Goal: Task Accomplishment & Management: Manage account settings

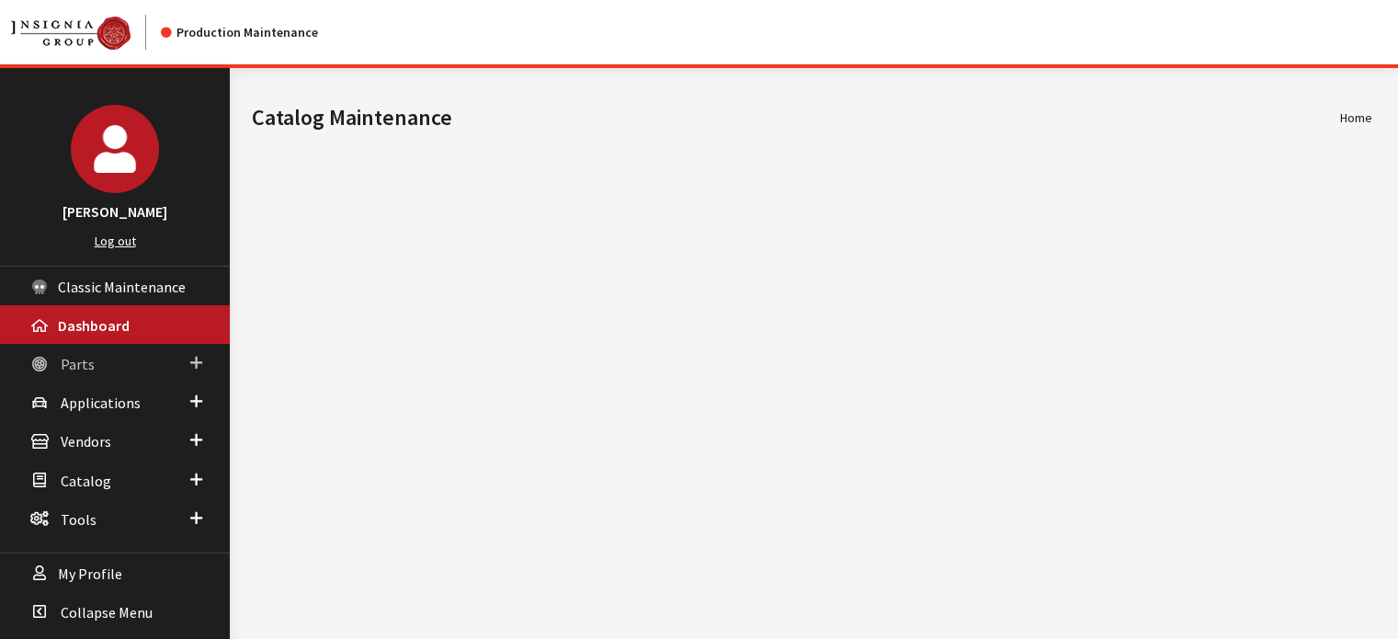
click at [149, 365] on link "Parts" at bounding box center [115, 363] width 230 height 39
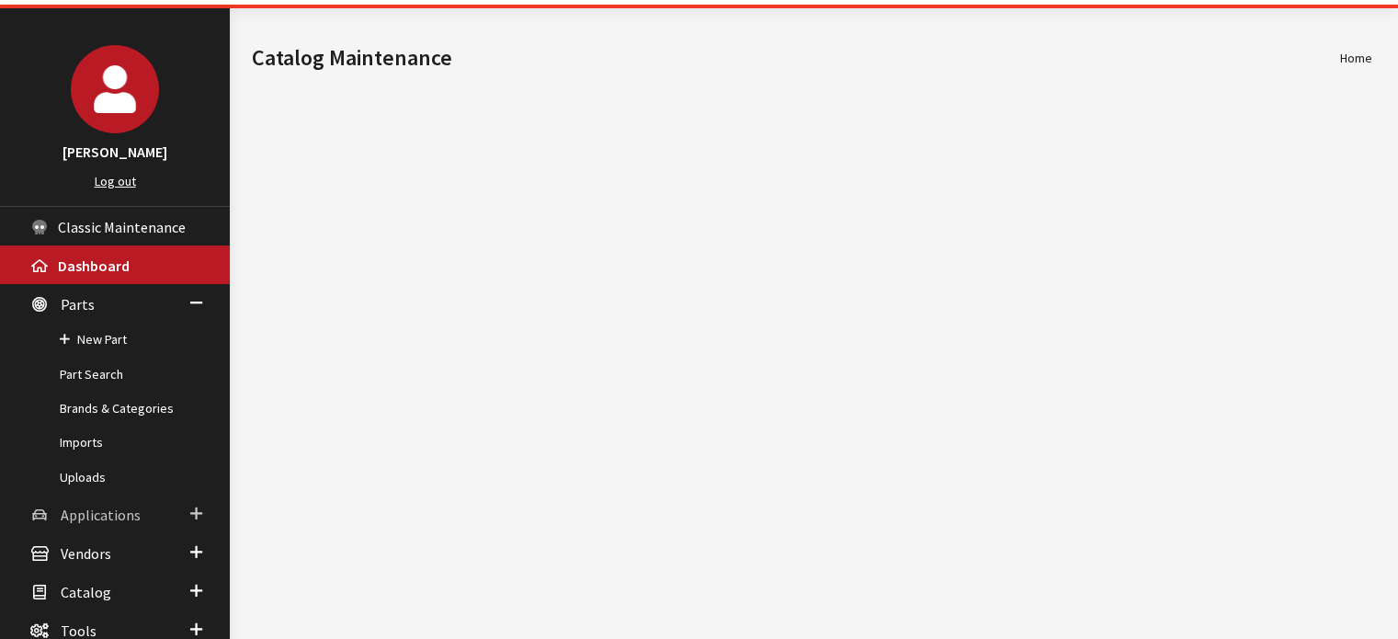
scroll to position [92, 0]
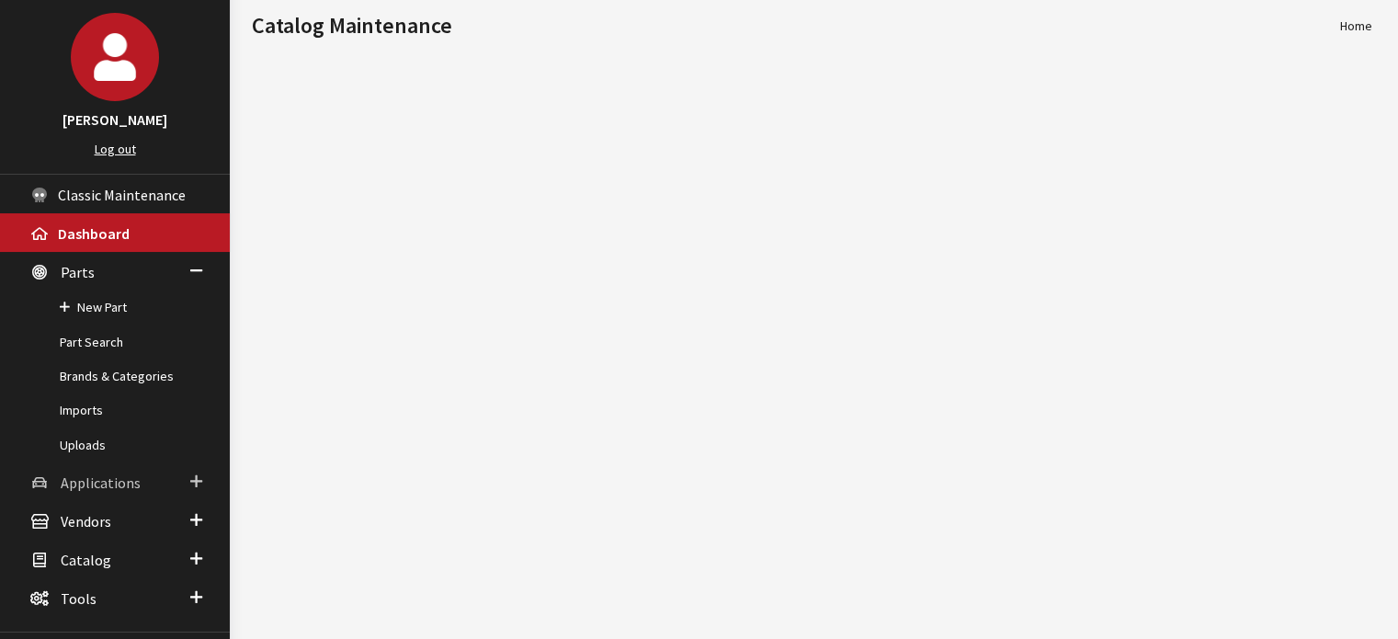
click at [127, 476] on span "Applications" at bounding box center [101, 482] width 80 height 18
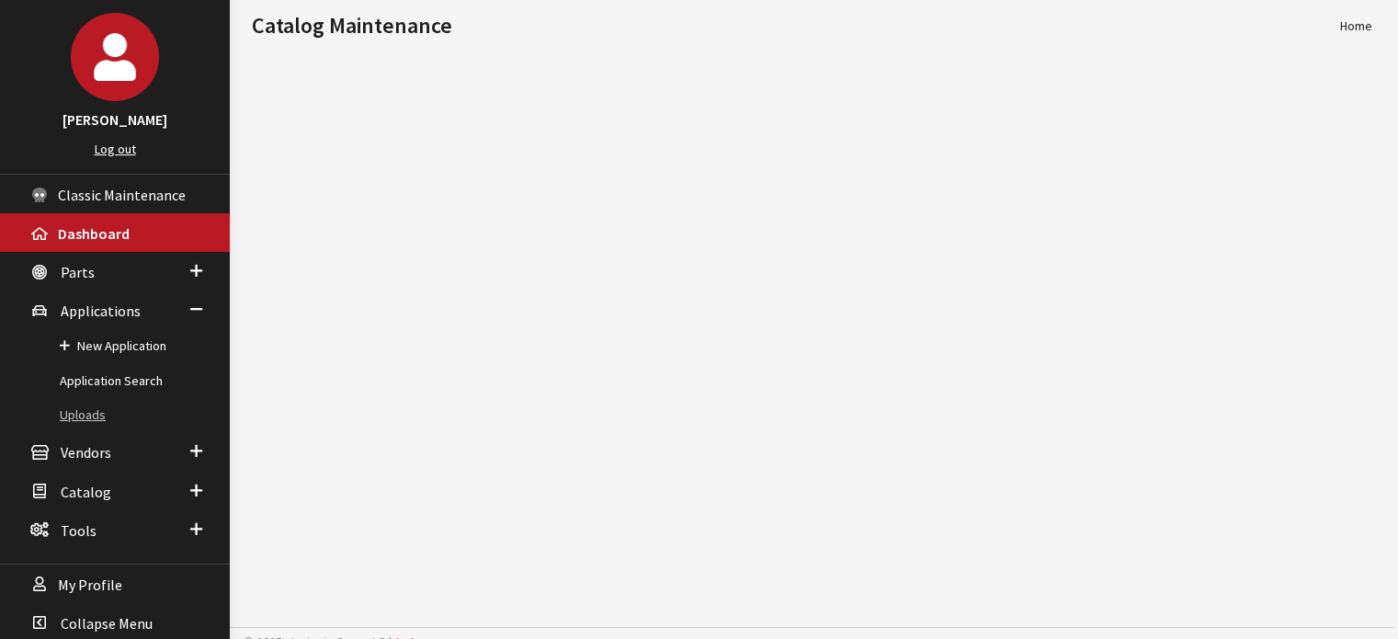
click at [78, 398] on link "Uploads" at bounding box center [115, 415] width 230 height 34
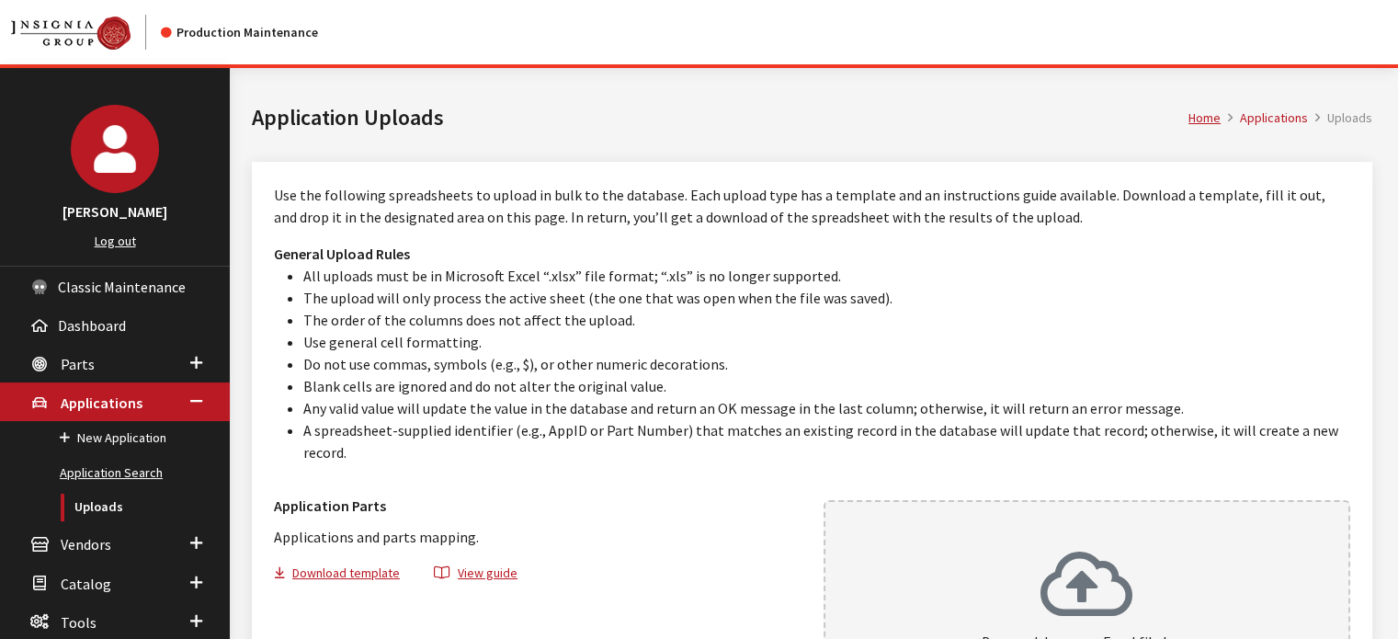
click at [96, 465] on link "Application Search" at bounding box center [115, 473] width 230 height 34
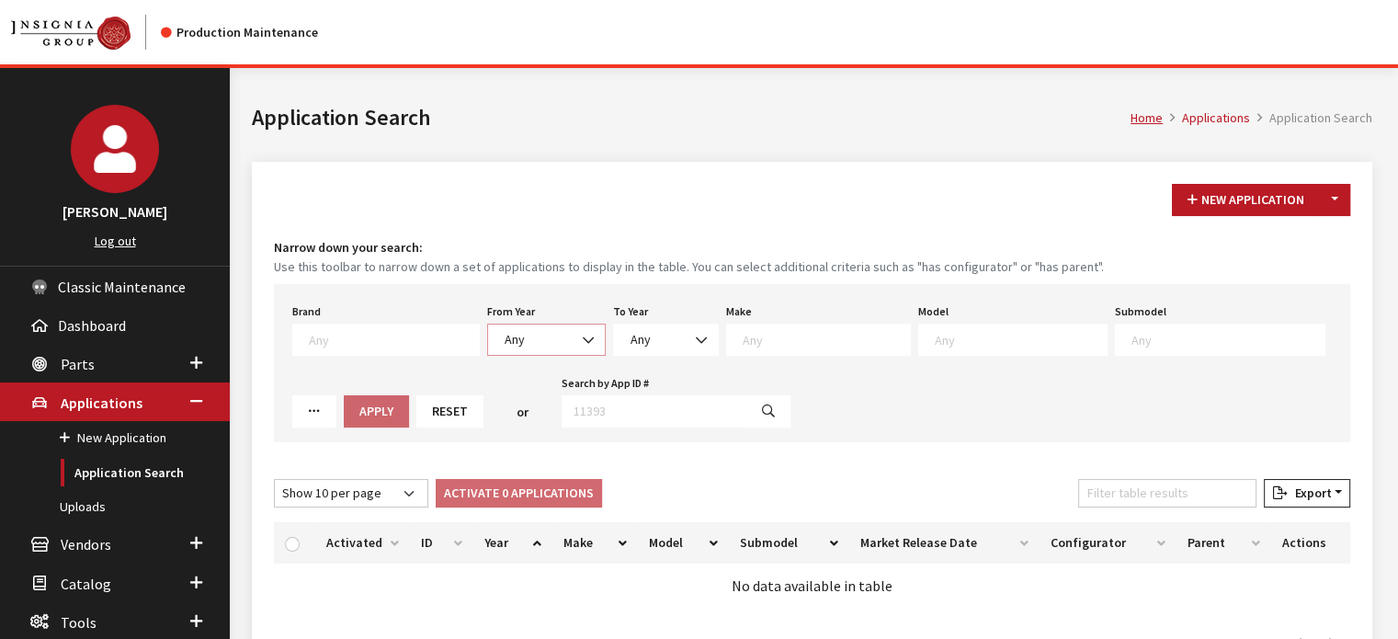
click at [536, 323] on span "Any" at bounding box center [546, 339] width 119 height 32
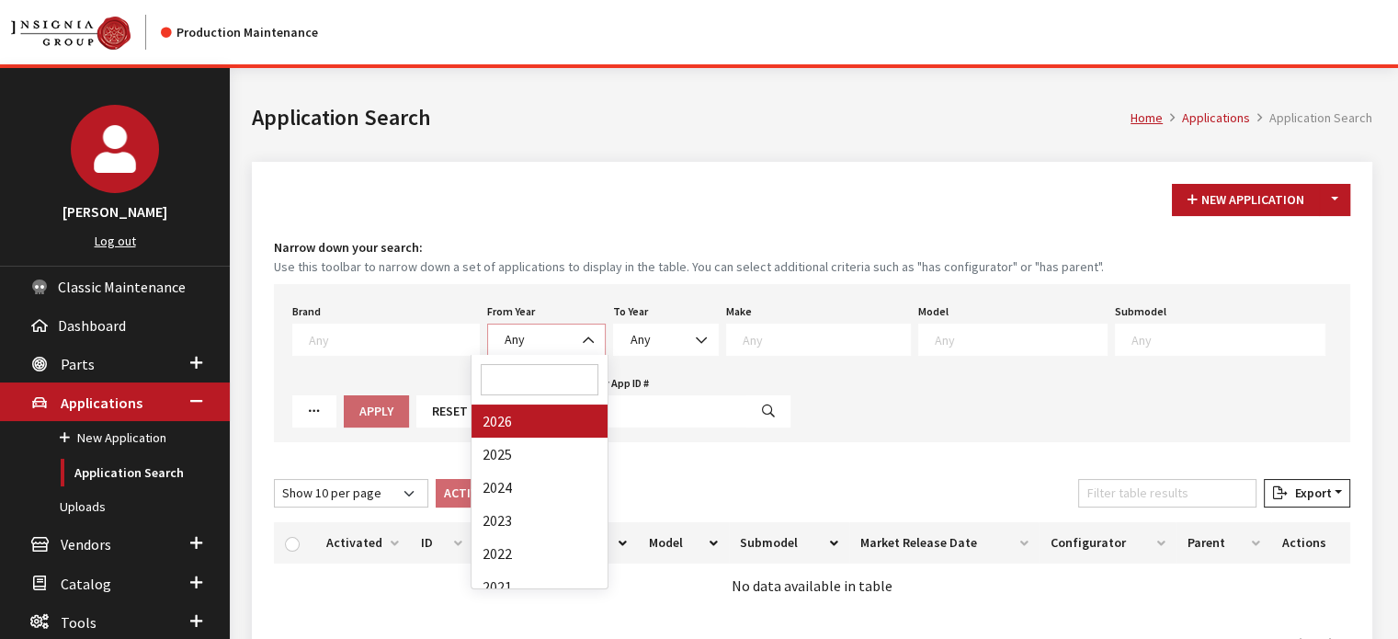
select select "2026"
select select
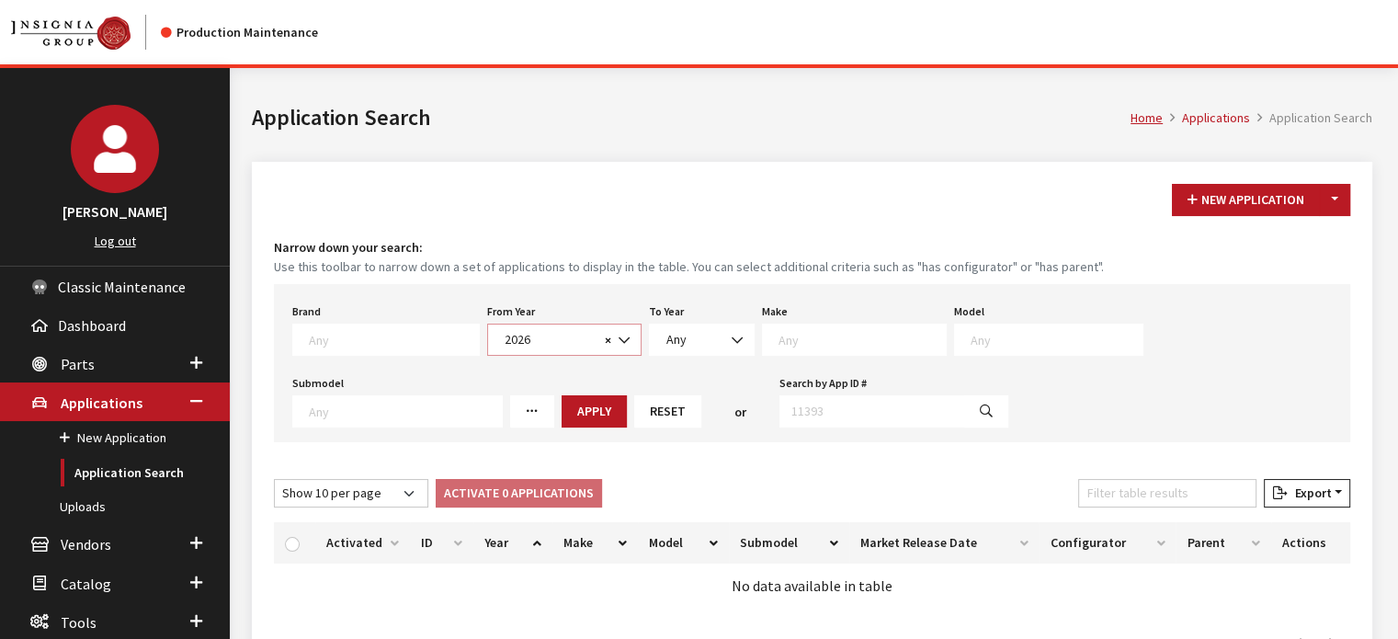
click at [566, 353] on span "× 2026" at bounding box center [564, 339] width 154 height 32
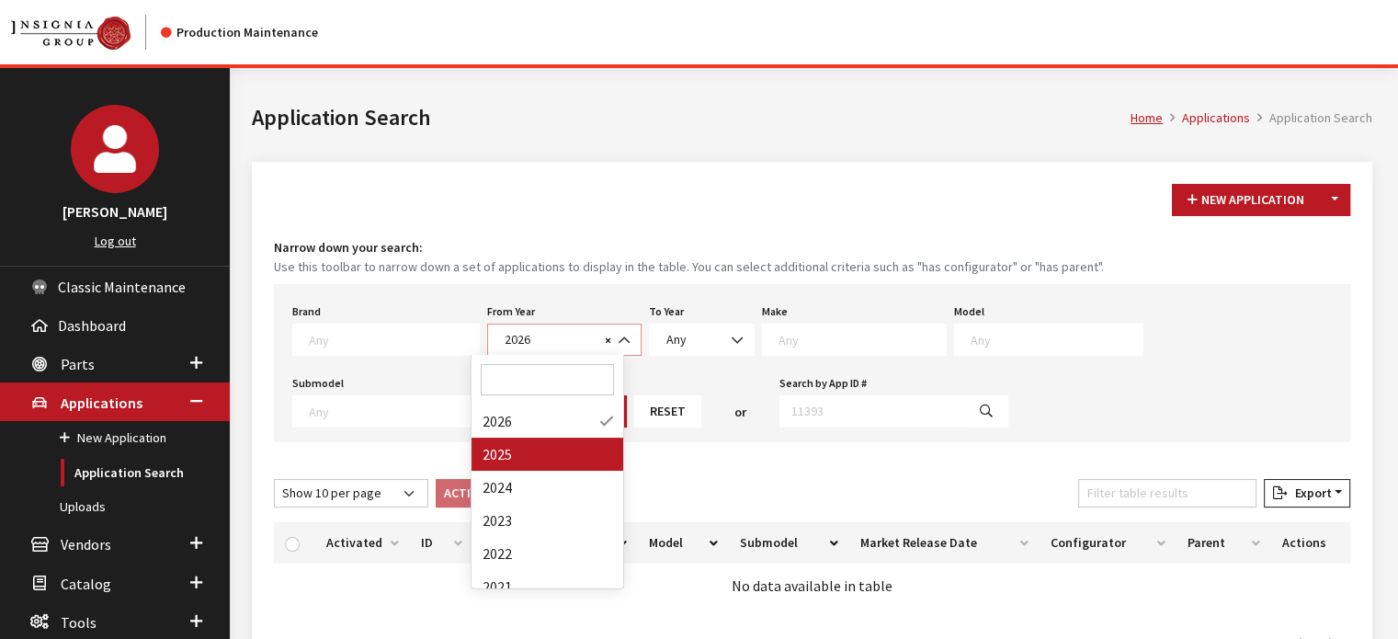
select select "2025"
select select
click at [0, 0] on div "Loading..." at bounding box center [0, 0] width 0 height 0
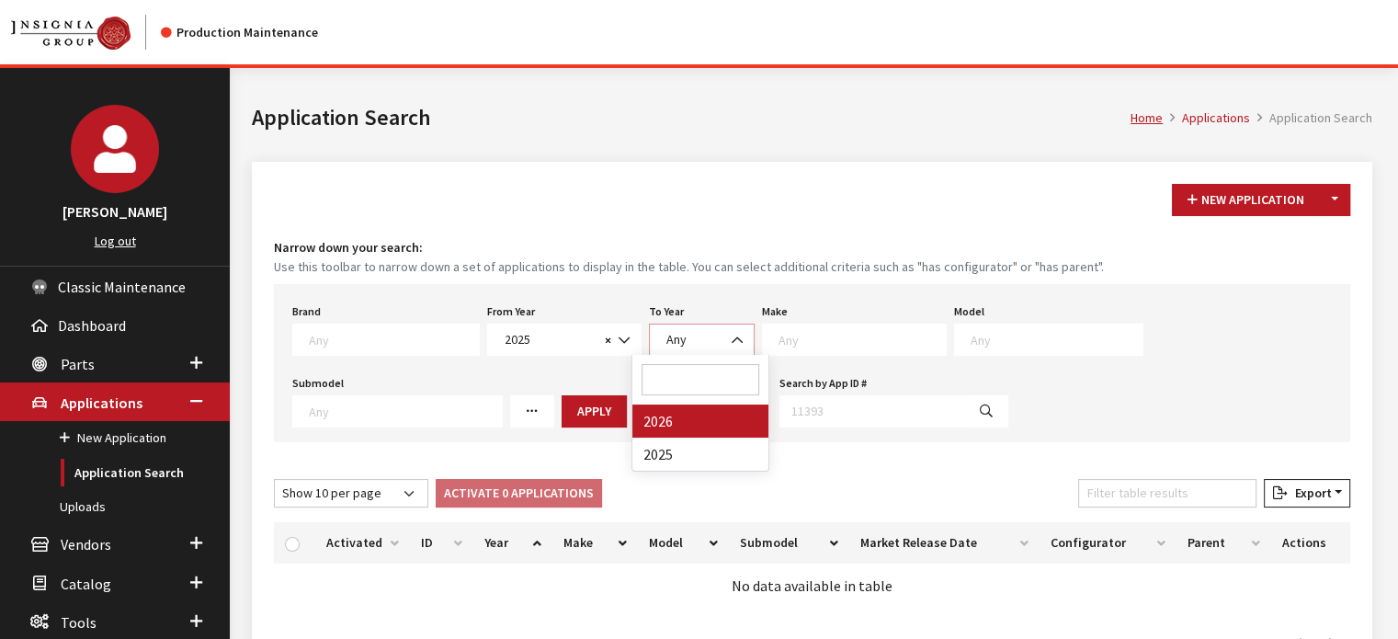
click at [733, 346] on span at bounding box center [737, 339] width 31 height 31
click at [790, 341] on textarea "Search" at bounding box center [861, 339] width 167 height 17
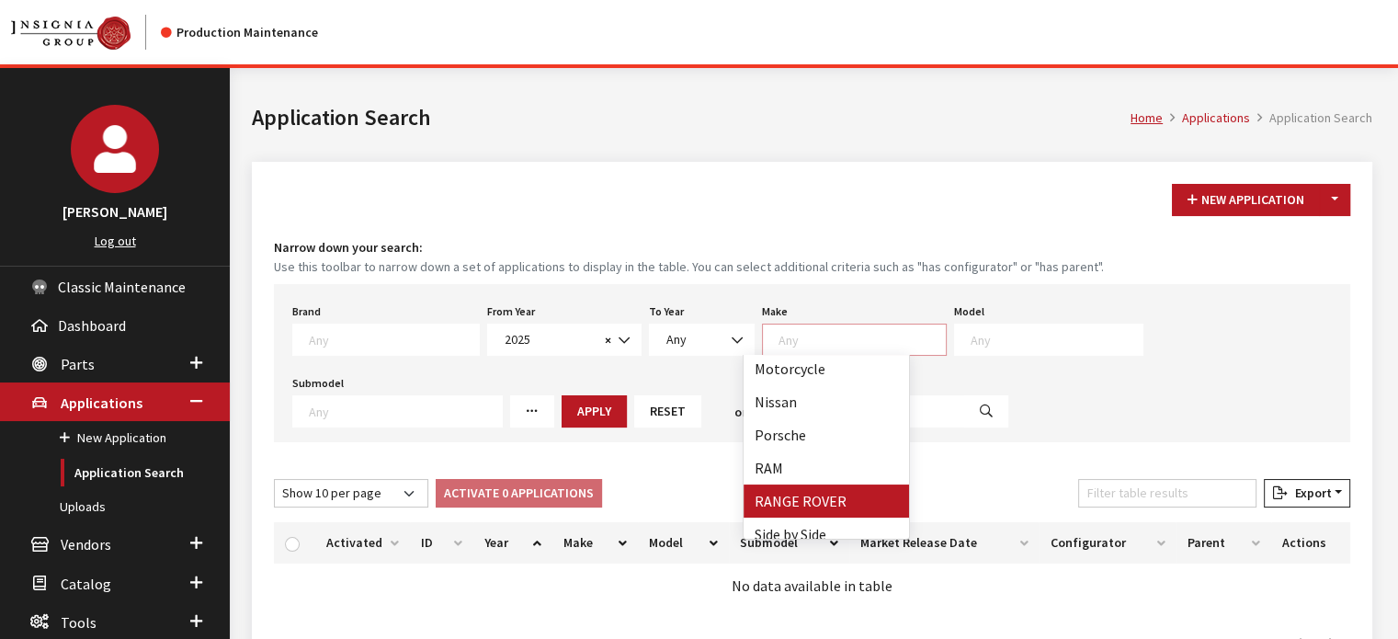
scroll to position [831, 0]
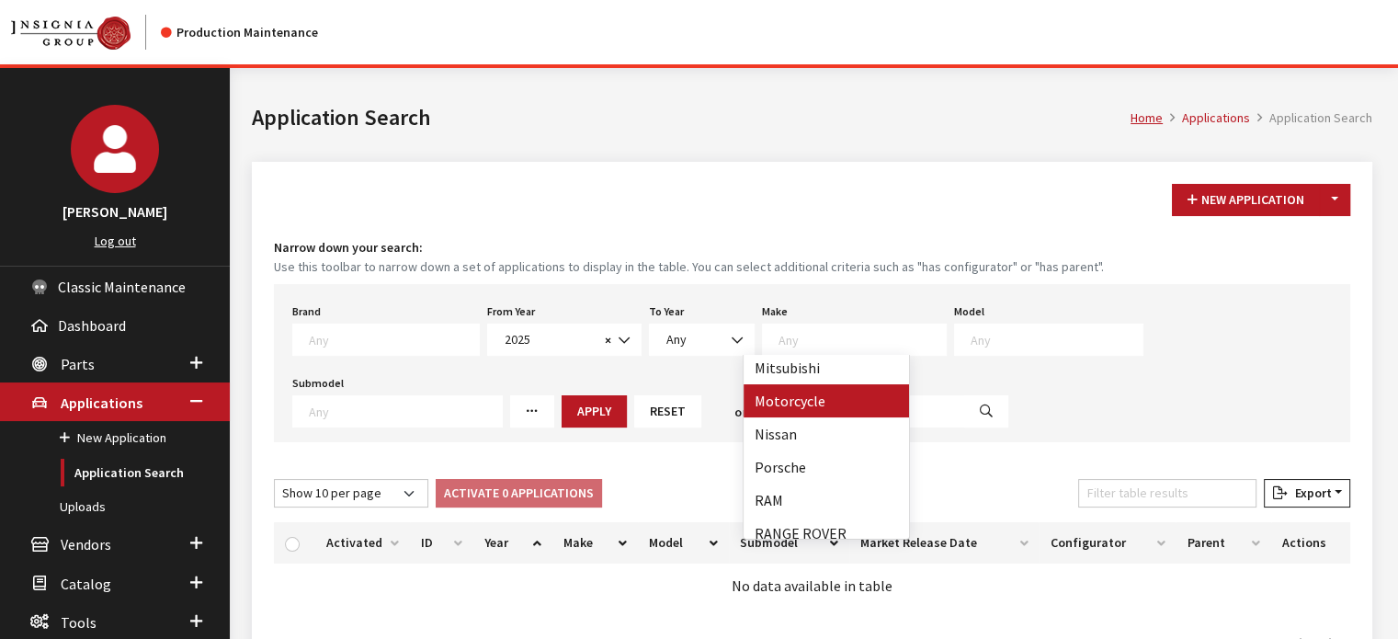
drag, startPoint x: 823, startPoint y: 402, endPoint x: 860, endPoint y: 368, distance: 50.1
select select "63"
select select
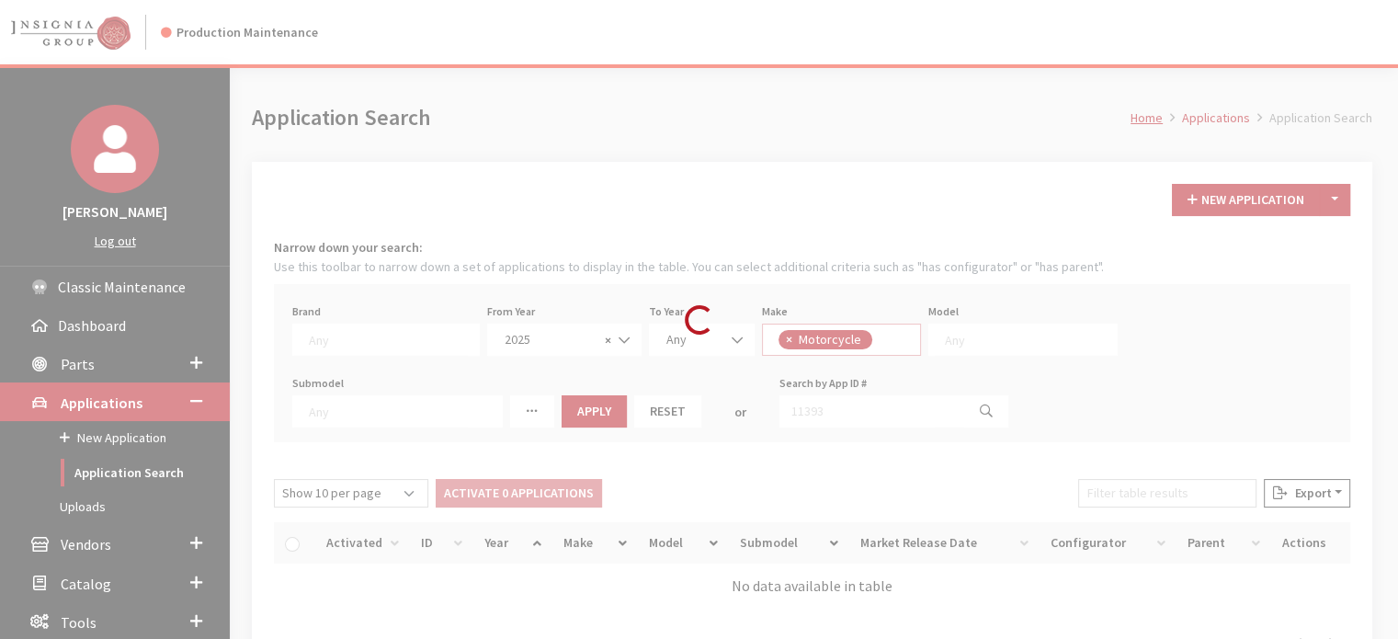
scroll to position [461, 0]
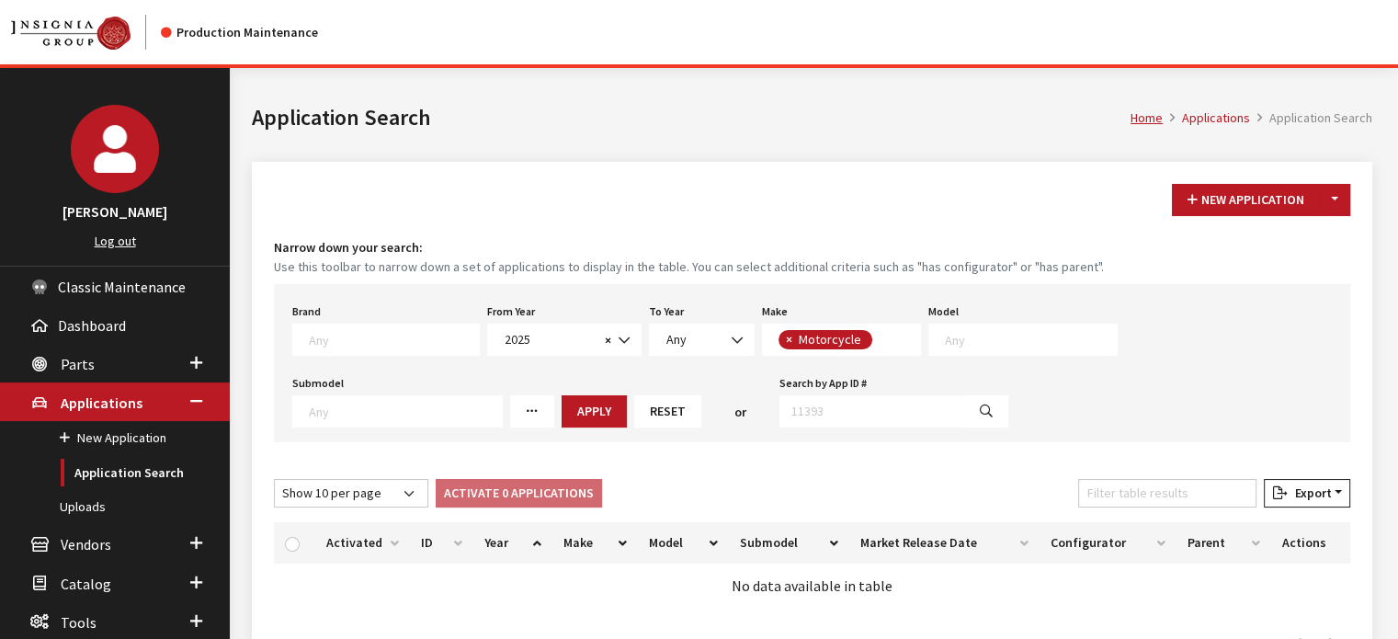
click at [947, 322] on div "Model Any" at bounding box center [1022, 327] width 197 height 57
click at [948, 341] on textarea "Search" at bounding box center [1031, 339] width 172 height 17
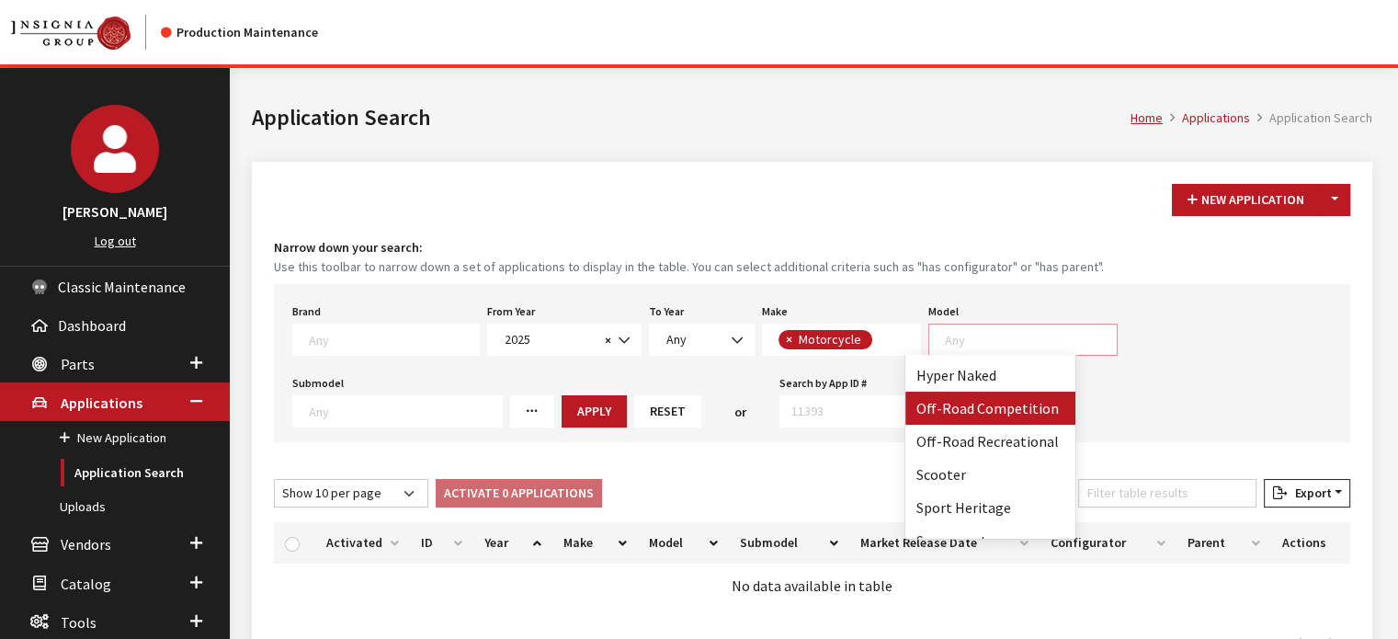
scroll to position [92, 0]
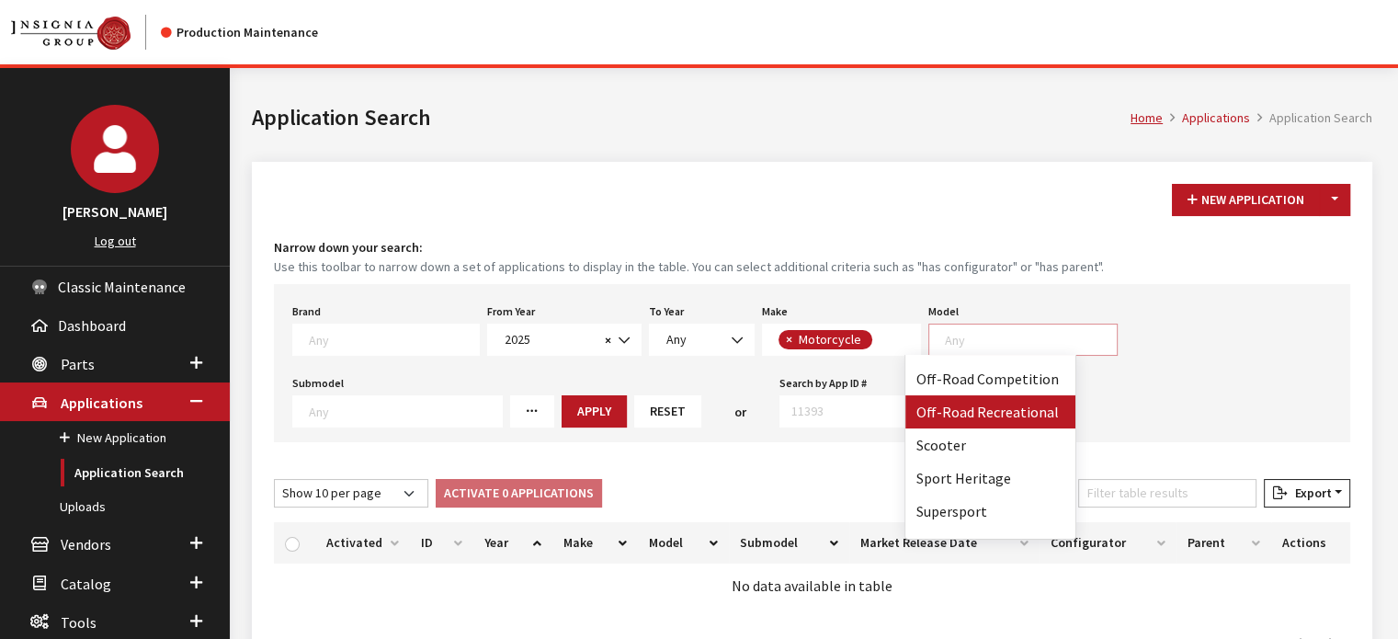
select select "1289"
select select
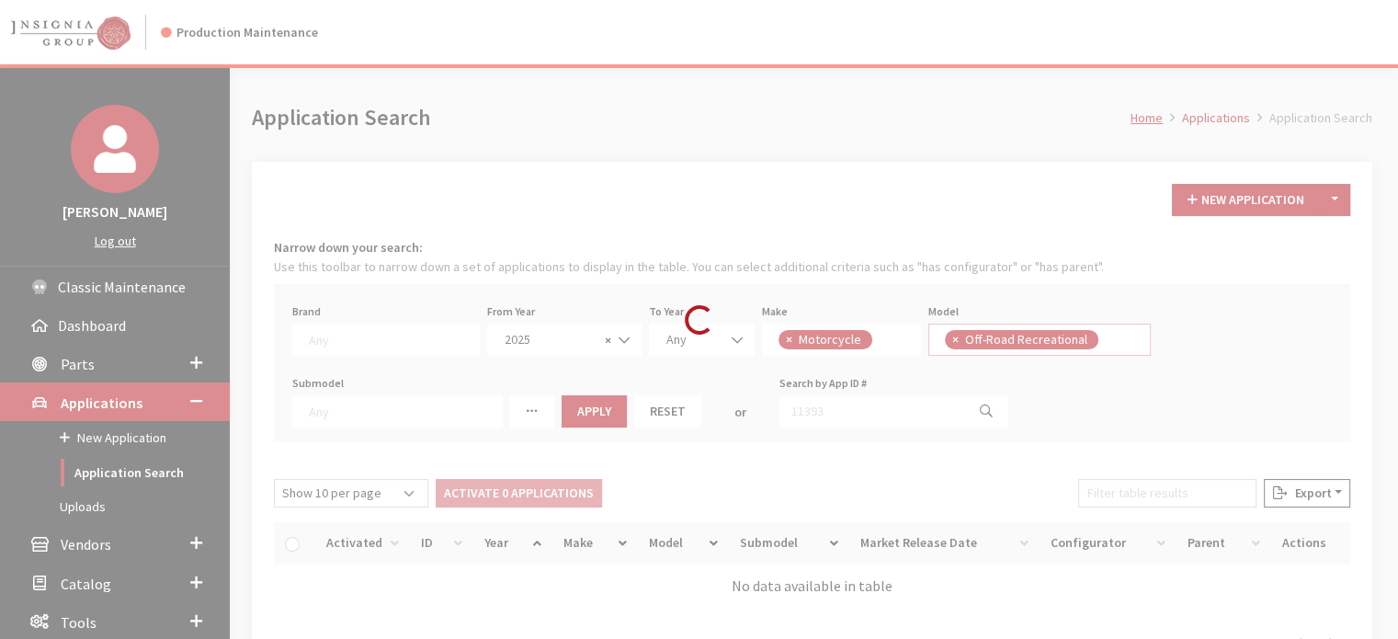
scroll to position [85, 0]
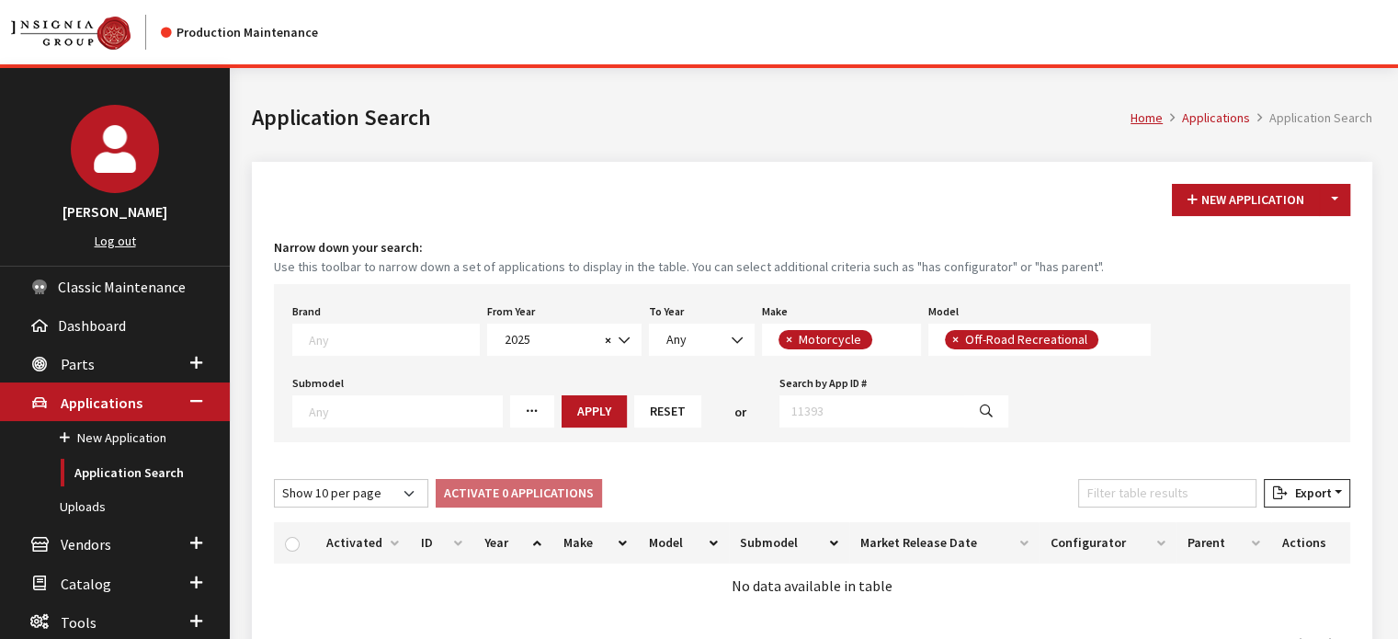
click at [502, 402] on textarea "Search" at bounding box center [405, 410] width 193 height 17
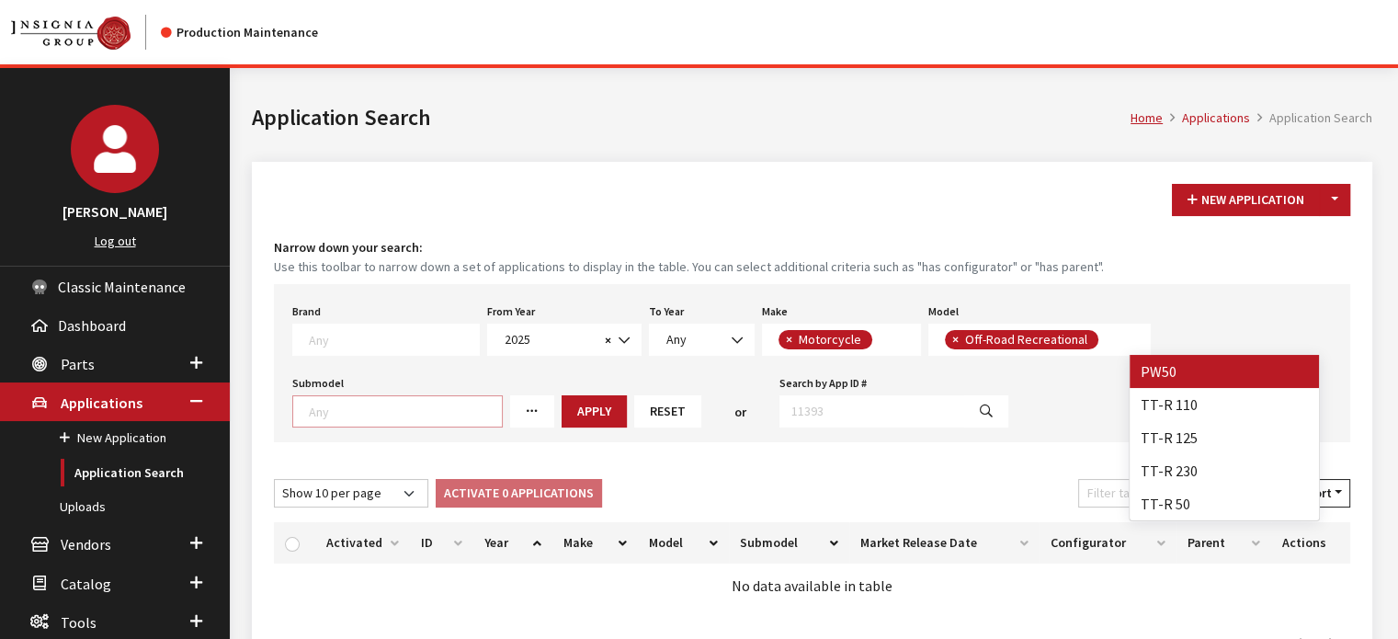
click at [1080, 425] on div "Brand Any Acura Alfa Romeo Audi Bentley BMW DoubleTake Ford GM Honda Hyundai In…" at bounding box center [812, 363] width 1076 height 158
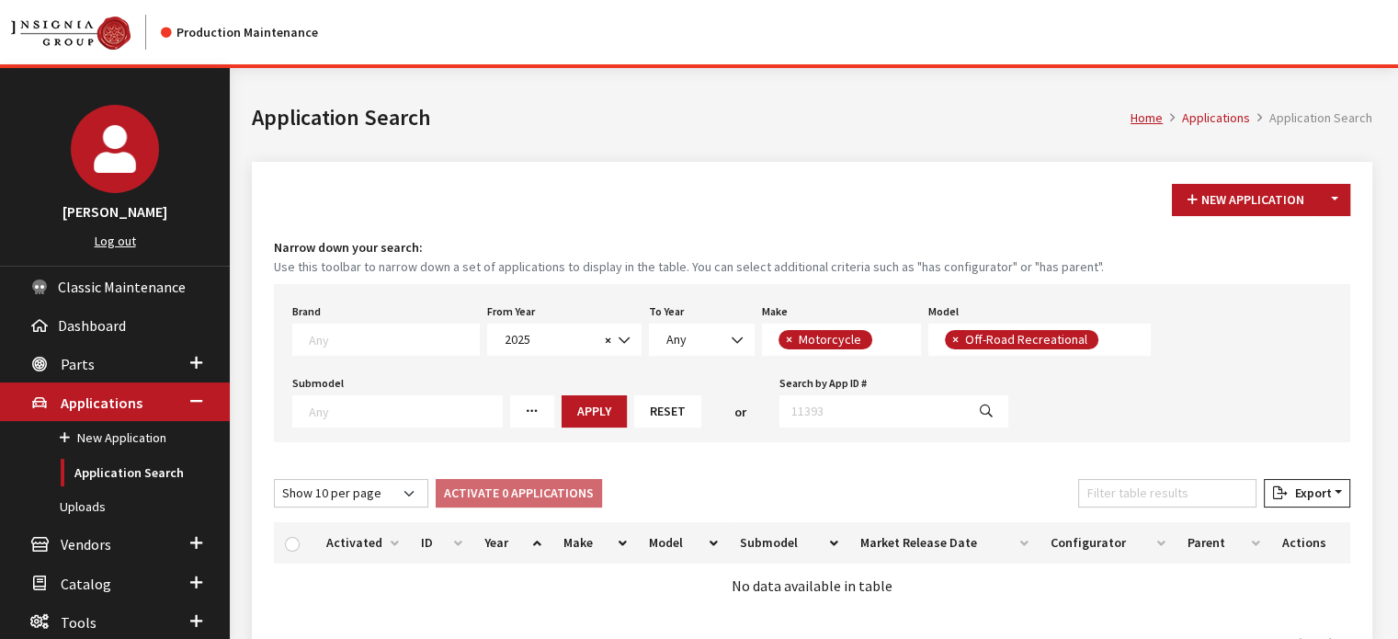
scroll to position [1, 0]
click at [502, 402] on textarea "Search" at bounding box center [405, 410] width 193 height 17
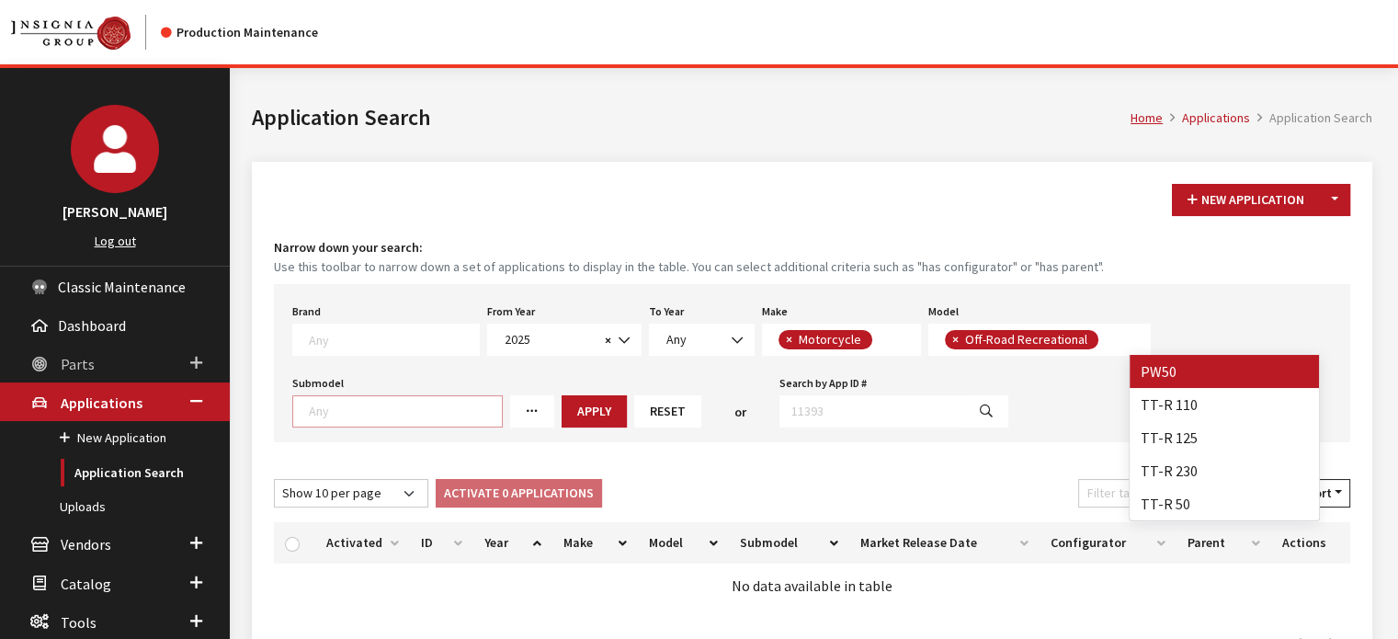
click at [174, 376] on link "Parts" at bounding box center [115, 363] width 230 height 39
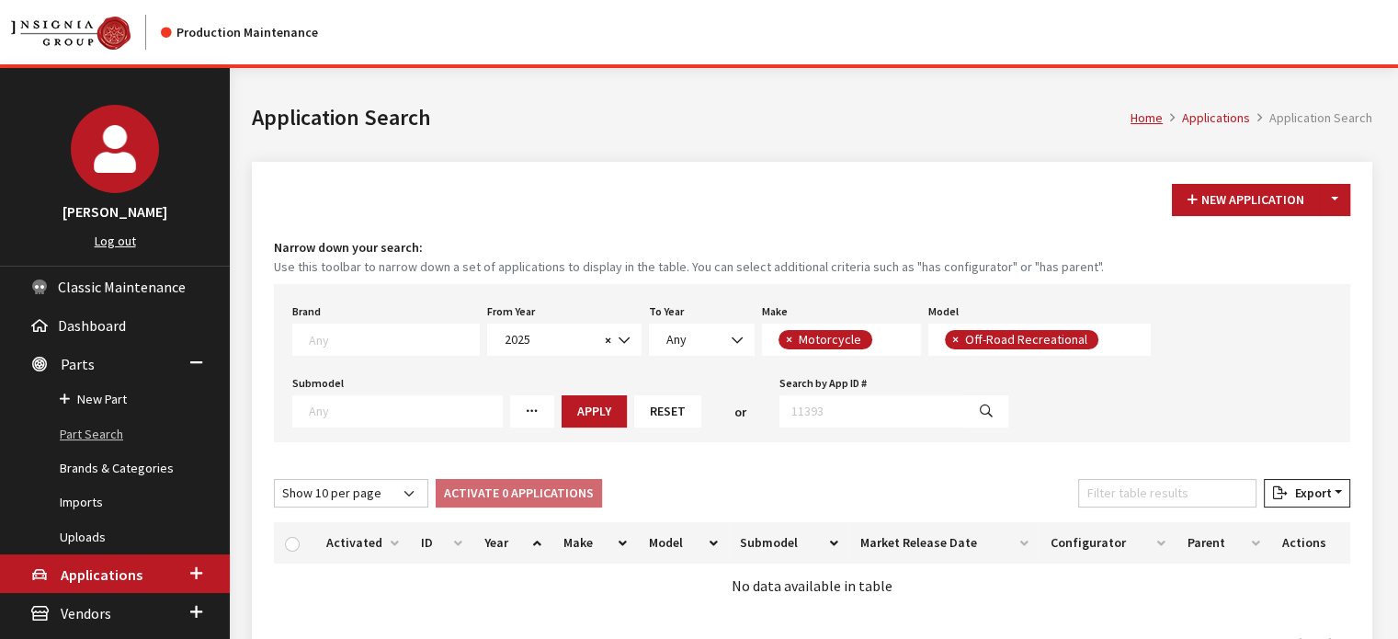
click at [144, 425] on link "Part Search" at bounding box center [115, 434] width 230 height 34
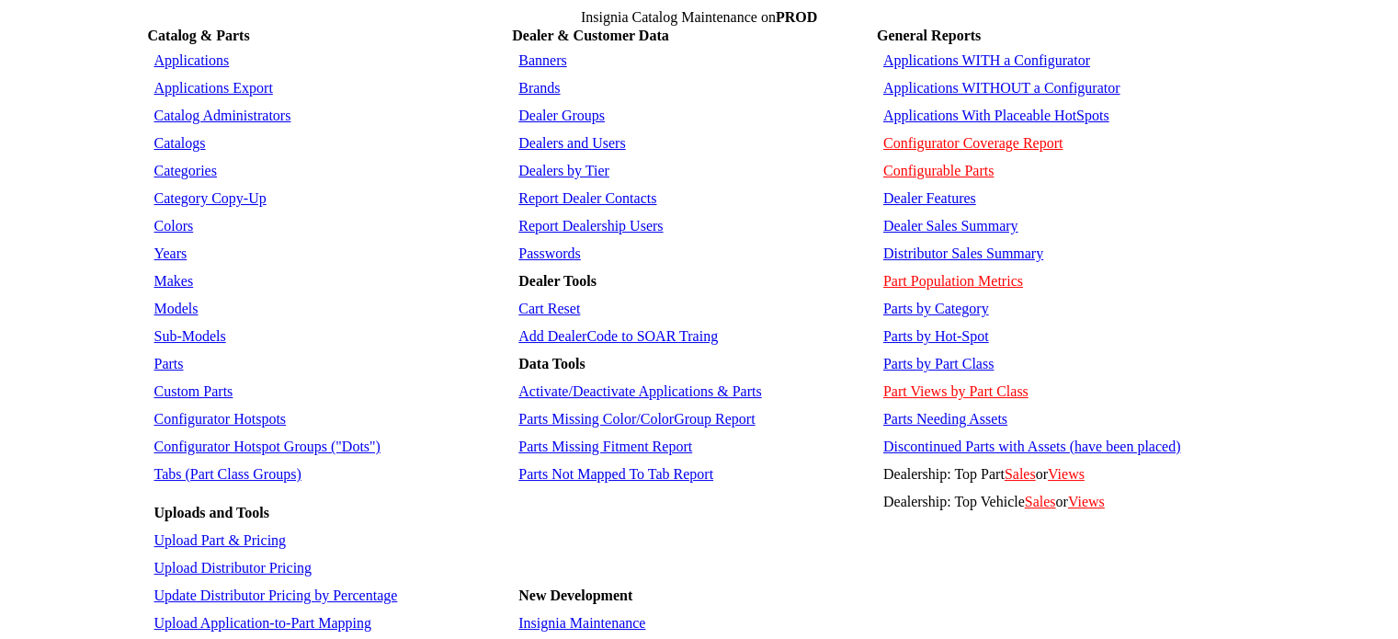
click at [195, 328] on link "Sub-Models" at bounding box center [190, 336] width 72 height 16
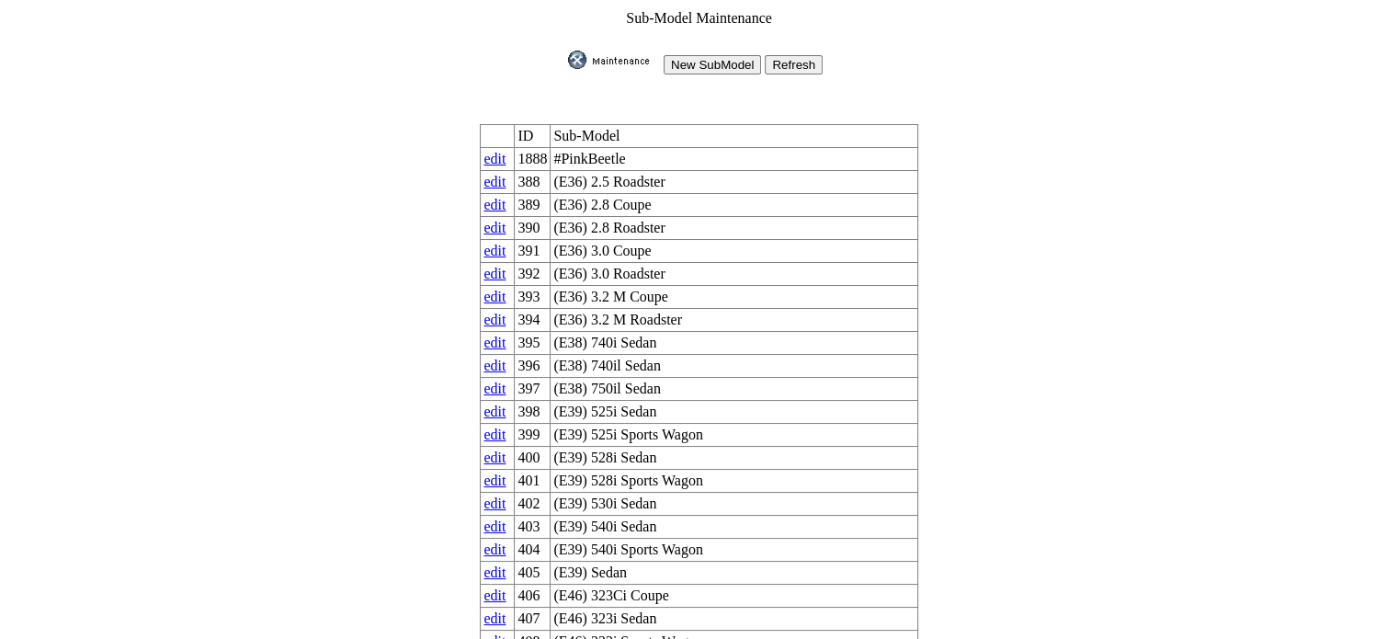
click at [698, 63] on input "New SubModel" at bounding box center [711, 64] width 97 height 19
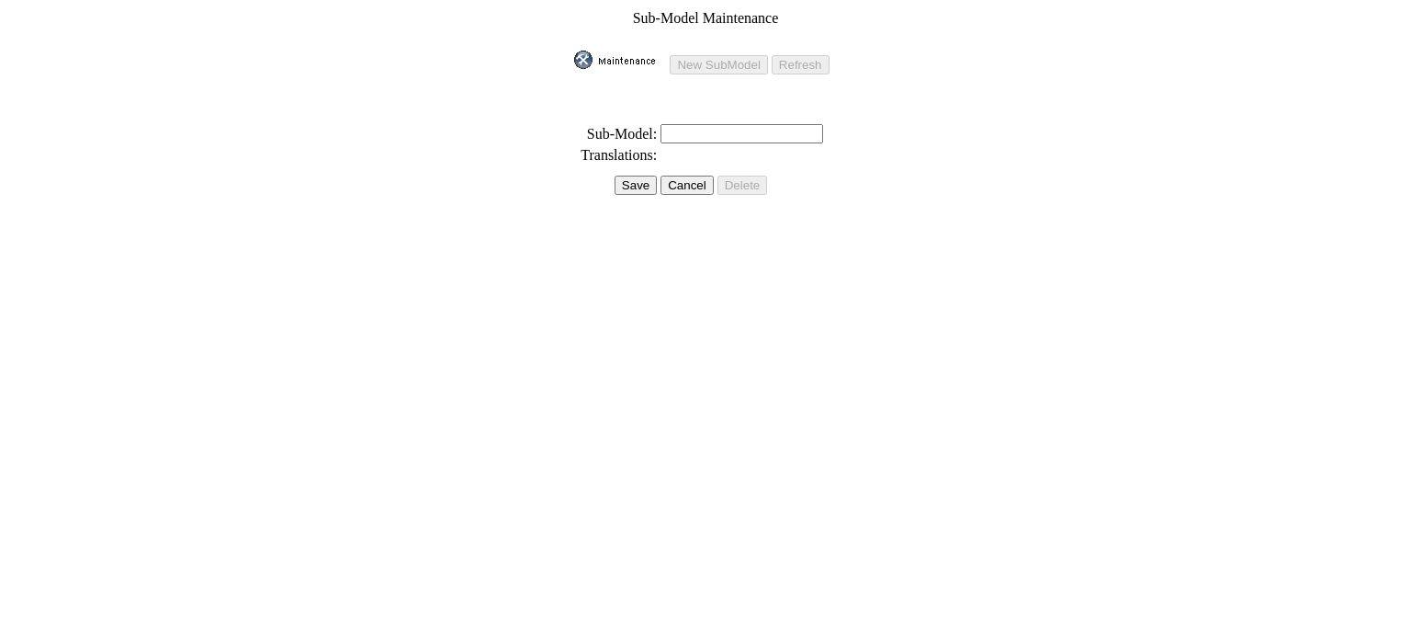
click at [706, 126] on input "text" at bounding box center [742, 133] width 163 height 19
paste input "TT-R110E"
type input "TT-R110E"
click at [608, 176] on td "Save" at bounding box center [615, 185] width 85 height 21
click at [609, 176] on td "Save" at bounding box center [615, 185] width 85 height 21
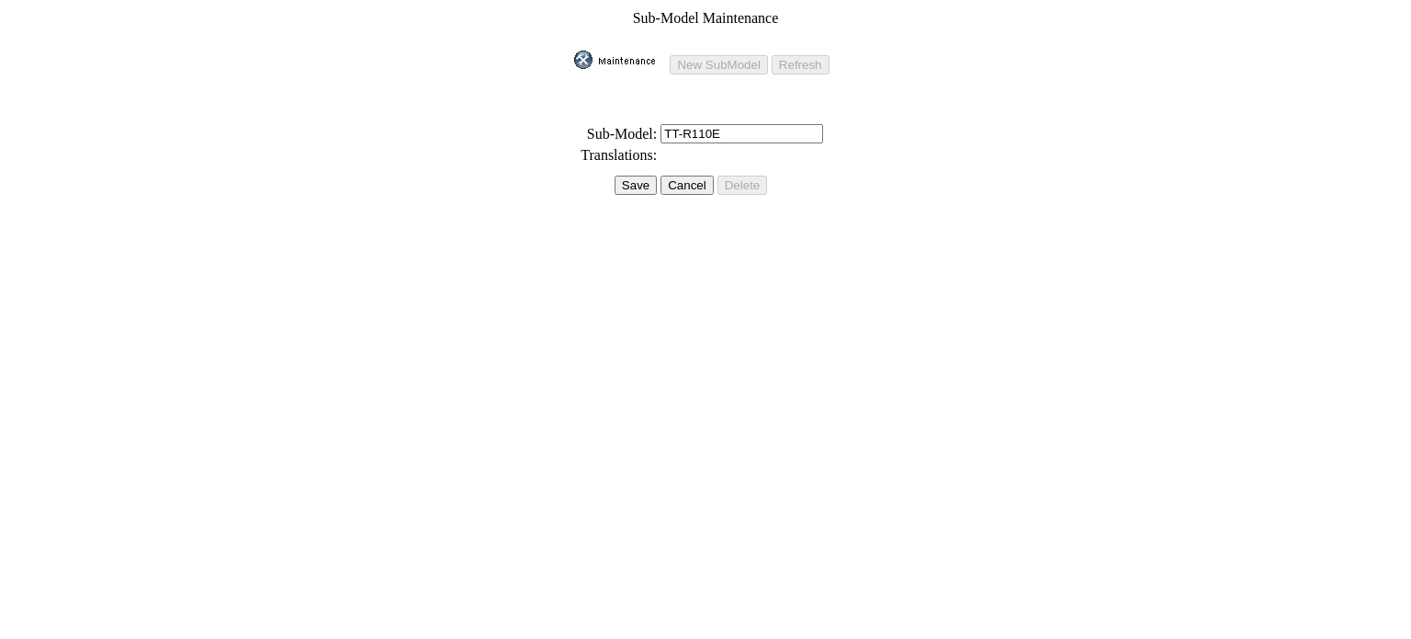
click at [626, 176] on input "Save" at bounding box center [636, 185] width 42 height 19
click at [630, 160] on input "Save" at bounding box center [631, 164] width 42 height 19
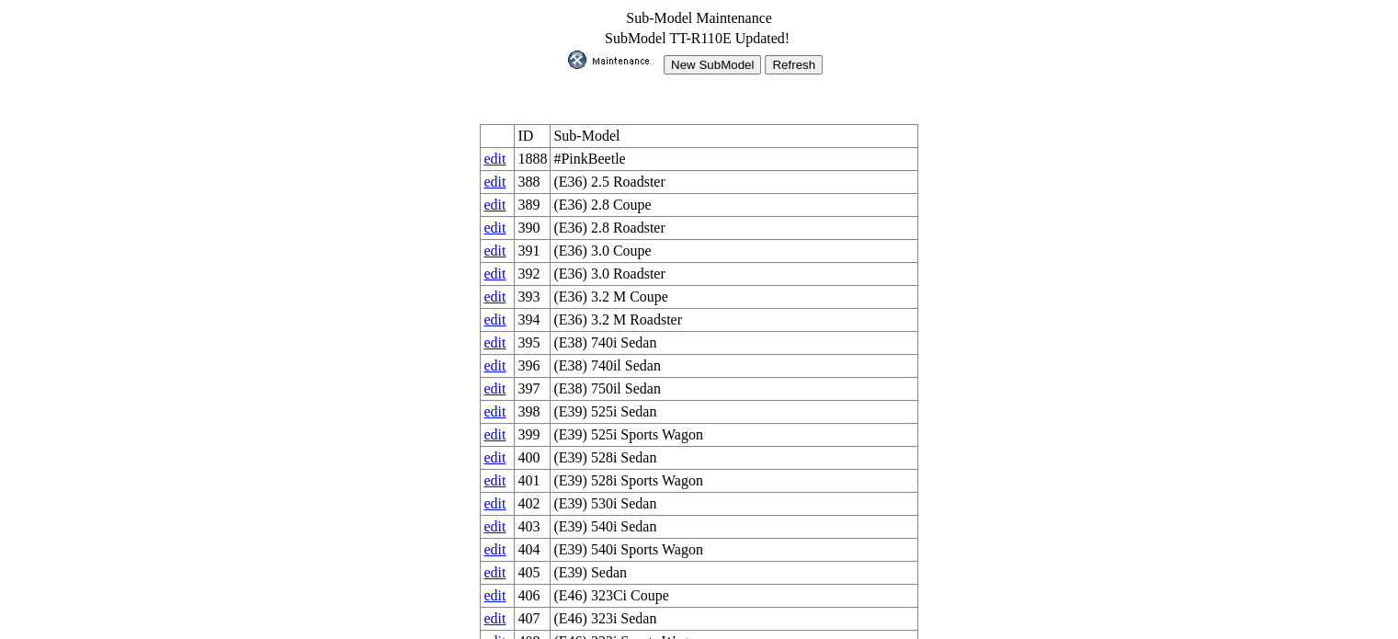
click at [693, 55] on input "New SubModel" at bounding box center [711, 64] width 97 height 19
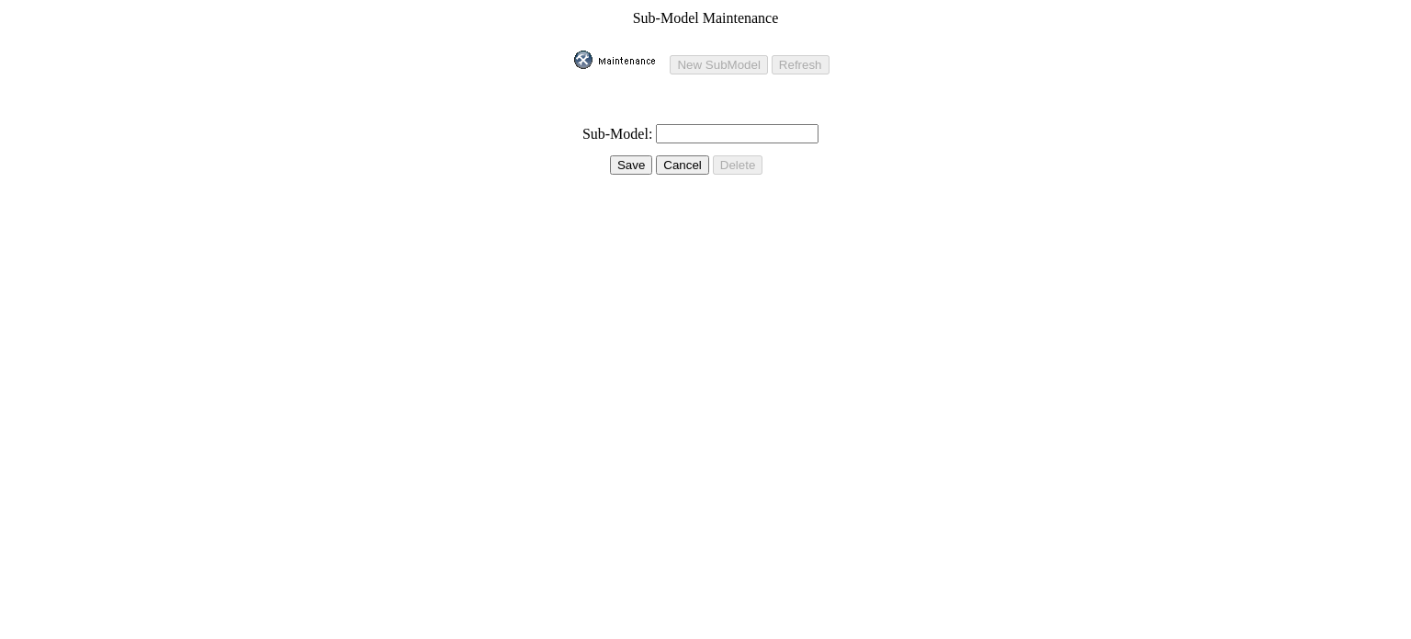
click at [735, 146] on td at bounding box center [705, 149] width 264 height 6
click at [733, 128] on input "text" at bounding box center [737, 133] width 163 height 19
paste input "TT-R125LE"
type input "TT-R125LE"
click at [624, 155] on input "Save" at bounding box center [631, 164] width 42 height 19
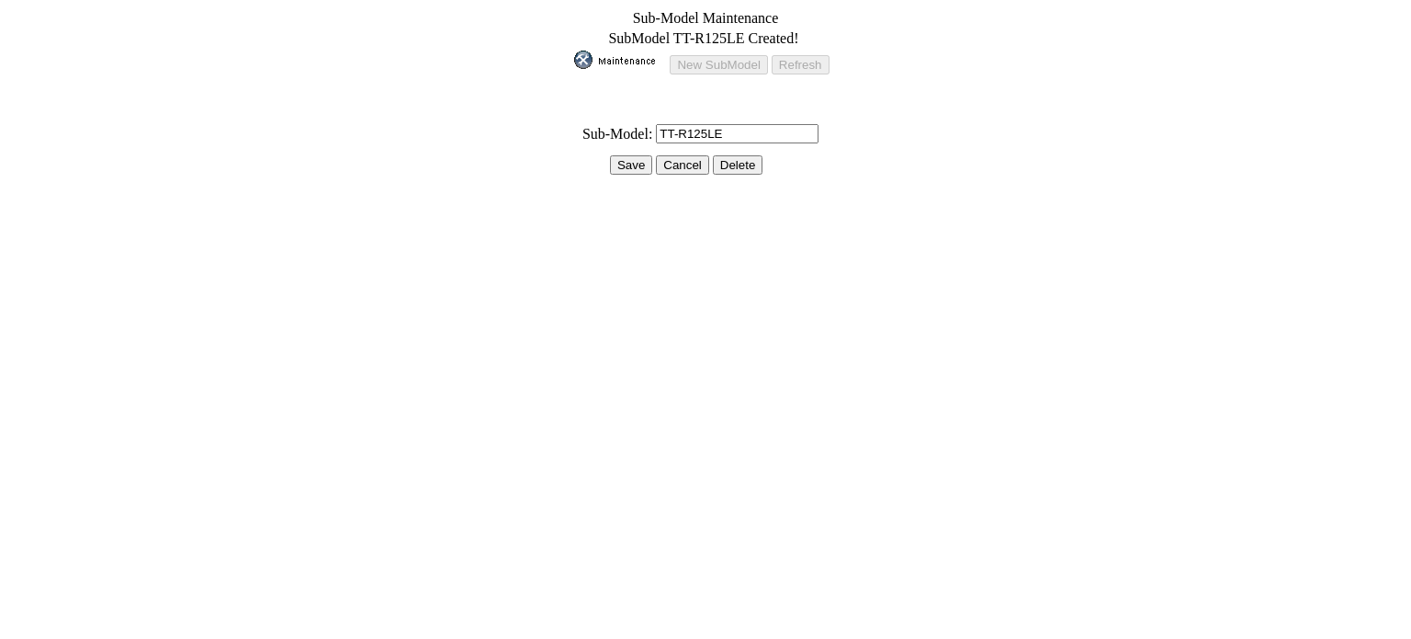
click at [625, 155] on input "Save" at bounding box center [631, 164] width 42 height 19
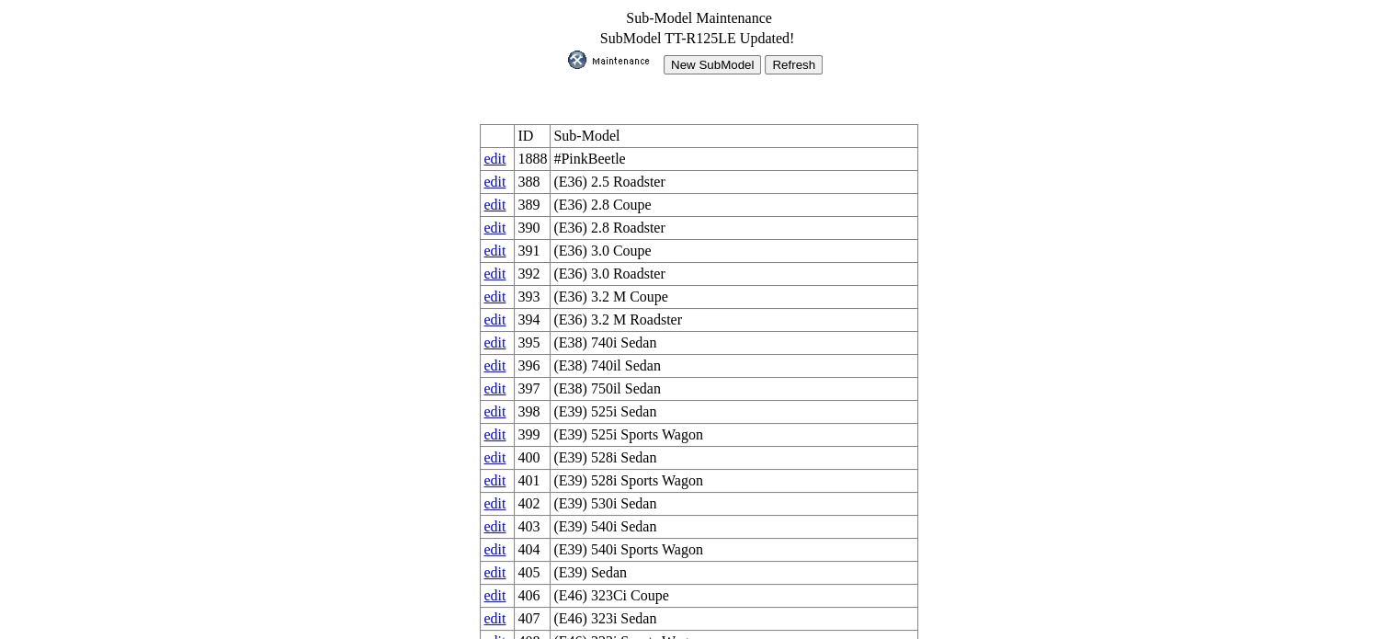
click at [684, 55] on input "New SubModel" at bounding box center [711, 64] width 97 height 19
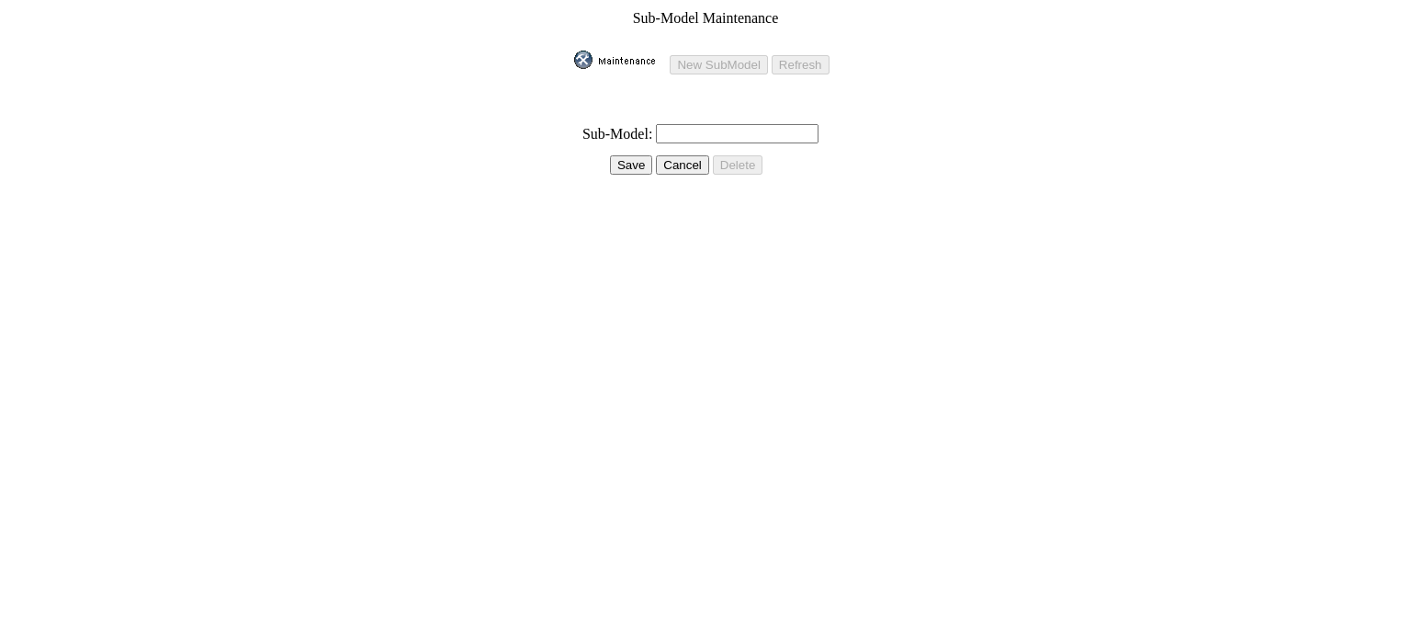
click at [674, 124] on input "text" at bounding box center [737, 133] width 163 height 19
paste input "TT-R50E"
type input "TT-R50E"
click at [622, 155] on input "Save" at bounding box center [631, 164] width 42 height 19
click at [629, 155] on input "Save" at bounding box center [631, 164] width 42 height 19
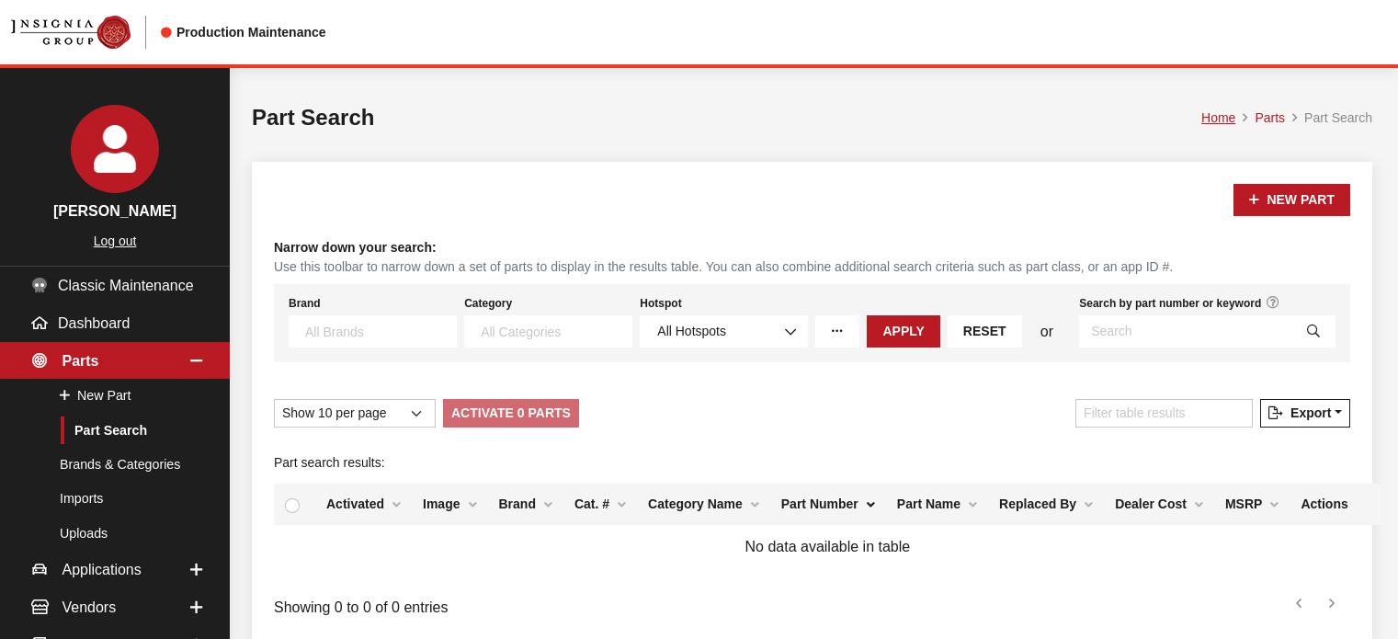
select select
click at [1163, 332] on input "Search by part number or keyword" at bounding box center [1185, 331] width 213 height 32
paste input "19433462"
type input "19433462"
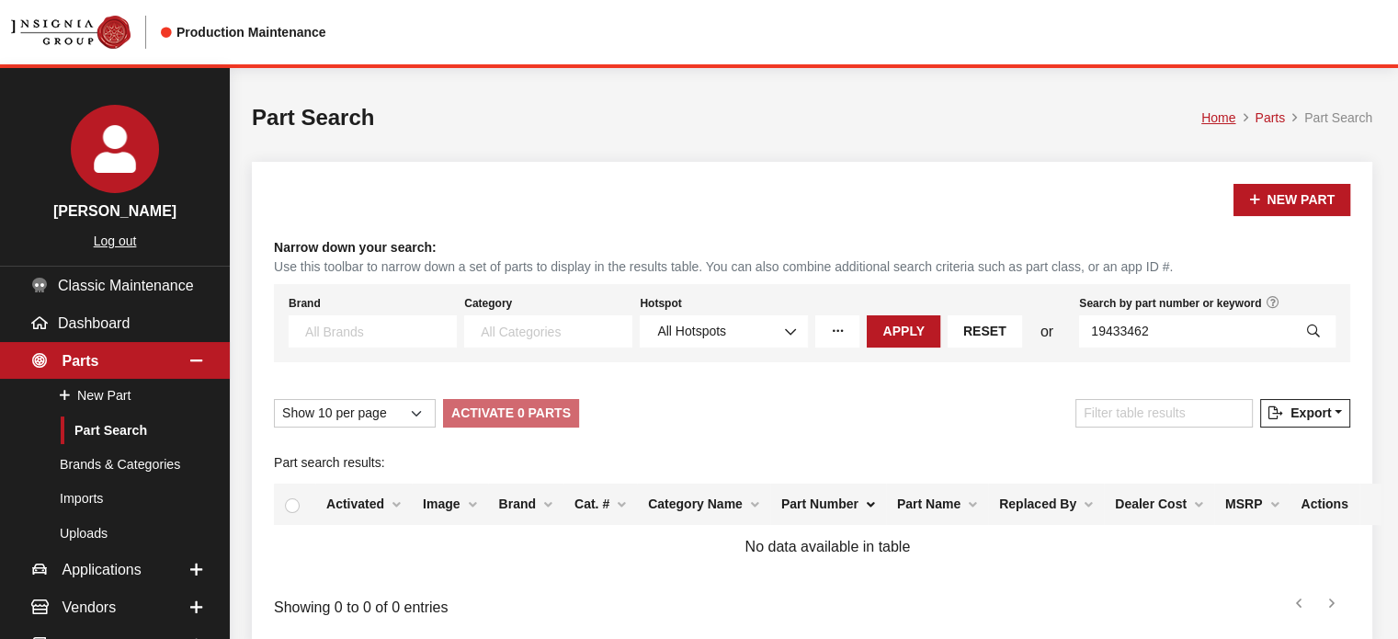
select select
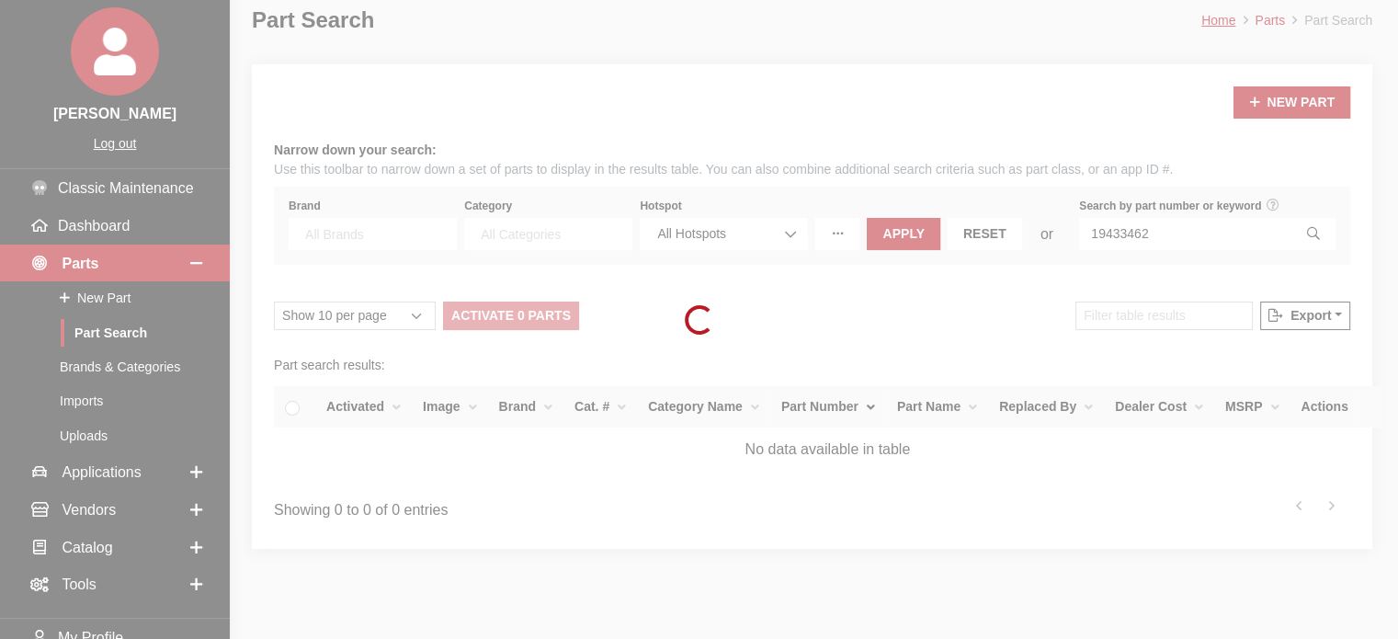
scroll to position [174, 0]
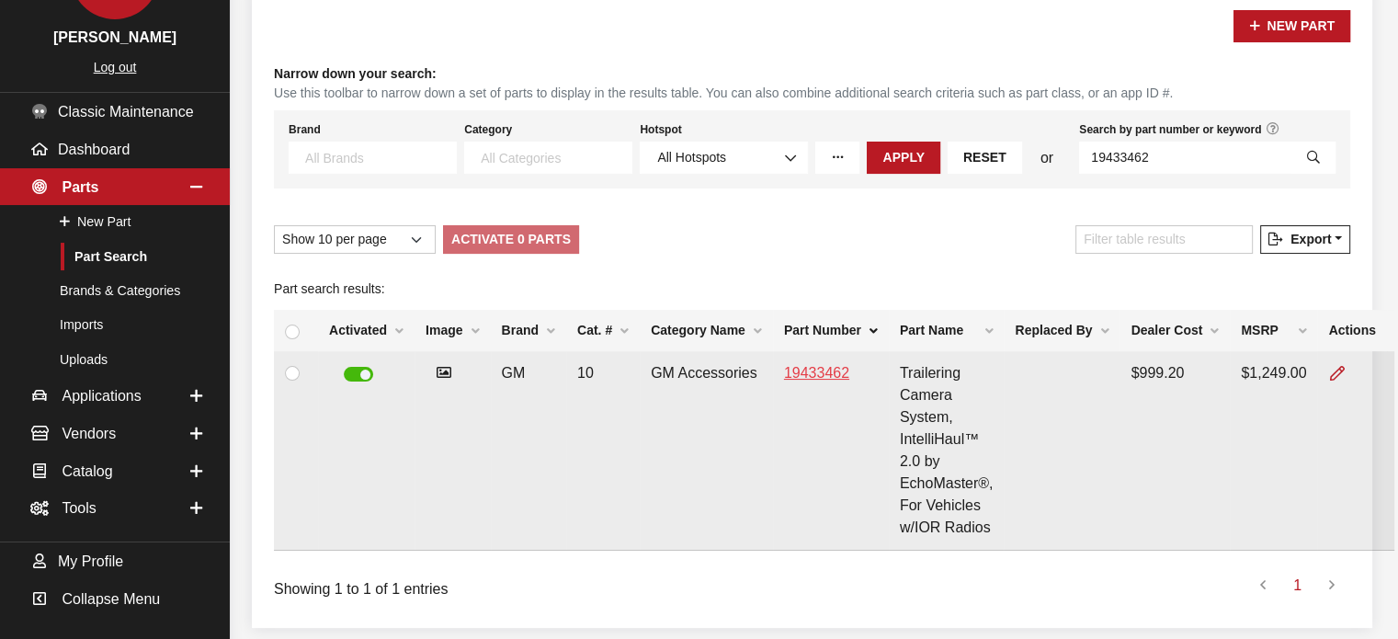
click at [799, 371] on link "19433462" at bounding box center [816, 373] width 65 height 16
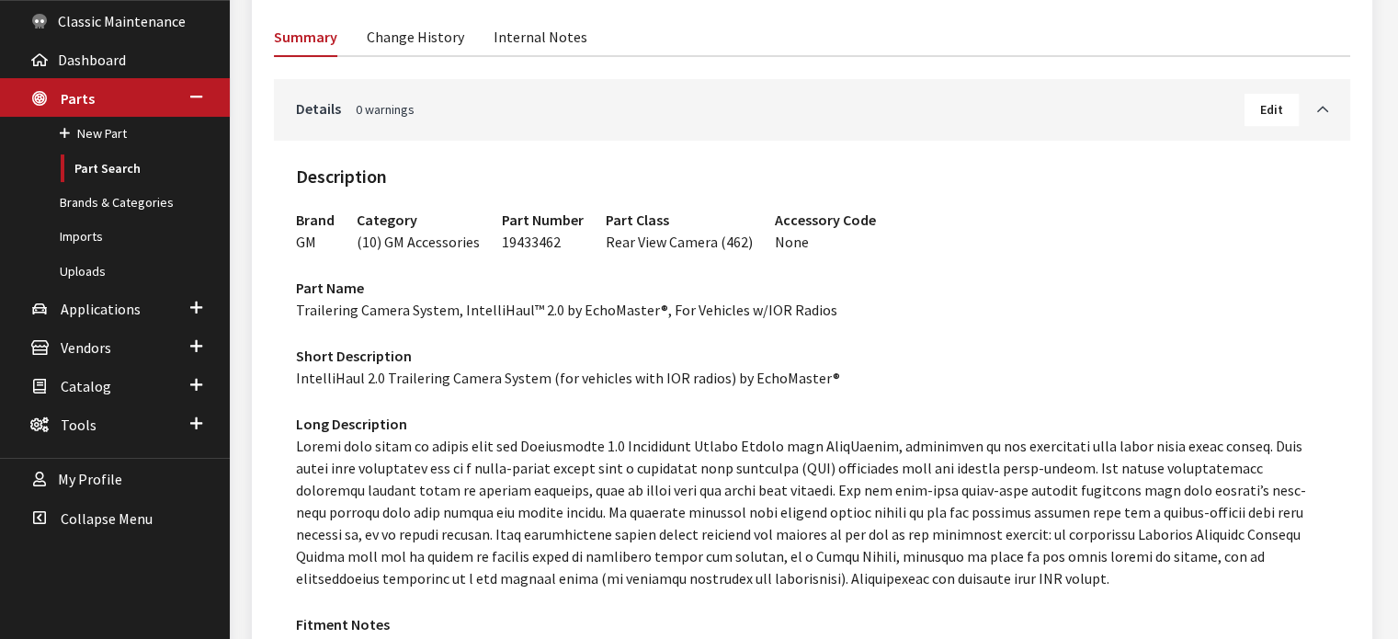
scroll to position [276, 0]
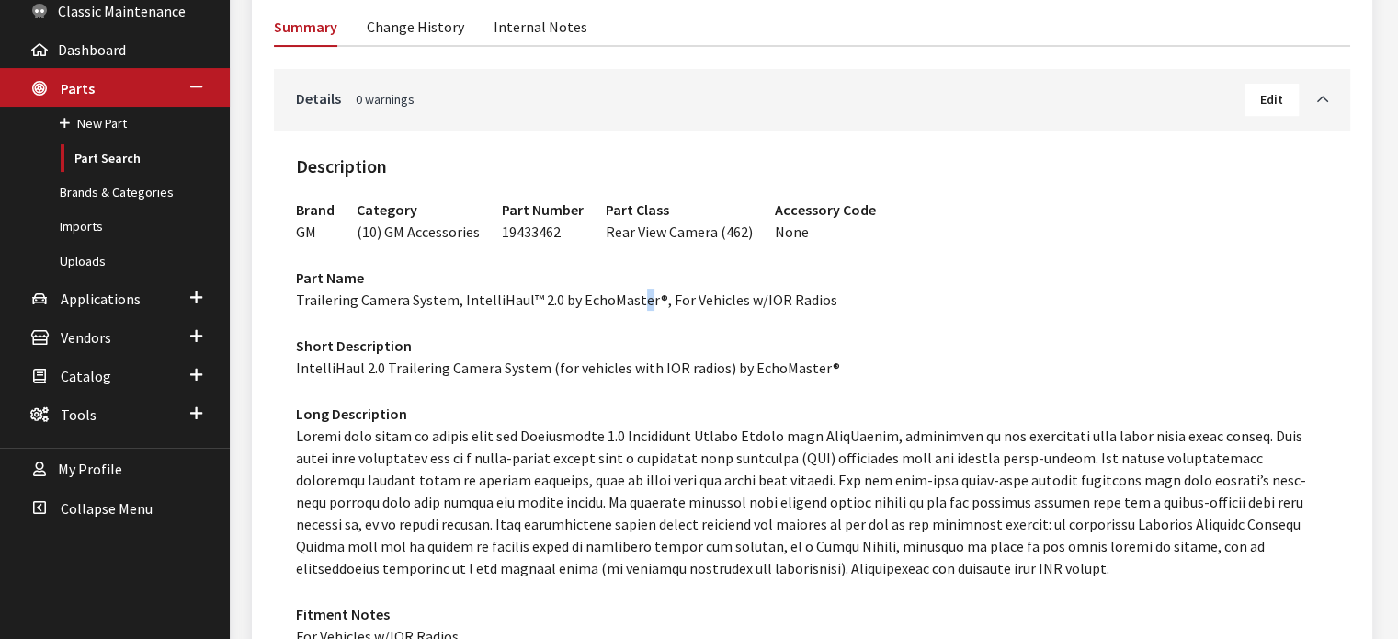
drag, startPoint x: 1097, startPoint y: 278, endPoint x: 638, endPoint y: 323, distance: 461.6
click at [638, 323] on div "Part Name Trailering Camera System, IntelliHaul™ 2.0 by EchoMaster®, For Vehicl…" at bounding box center [812, 291] width 1054 height 68
click at [819, 332] on div "Short Description IntelliHaul 2.0 Trailering Camera System (for vehicles with I…" at bounding box center [812, 351] width 1054 height 53
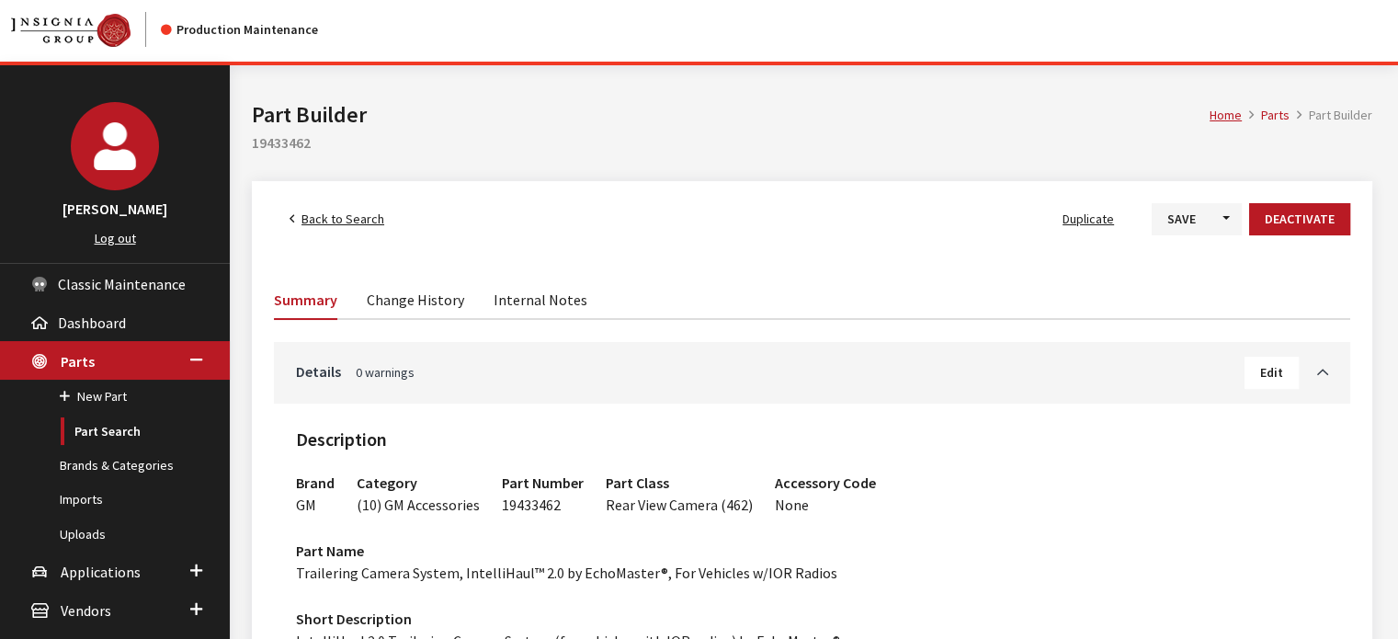
scroll to position [0, 0]
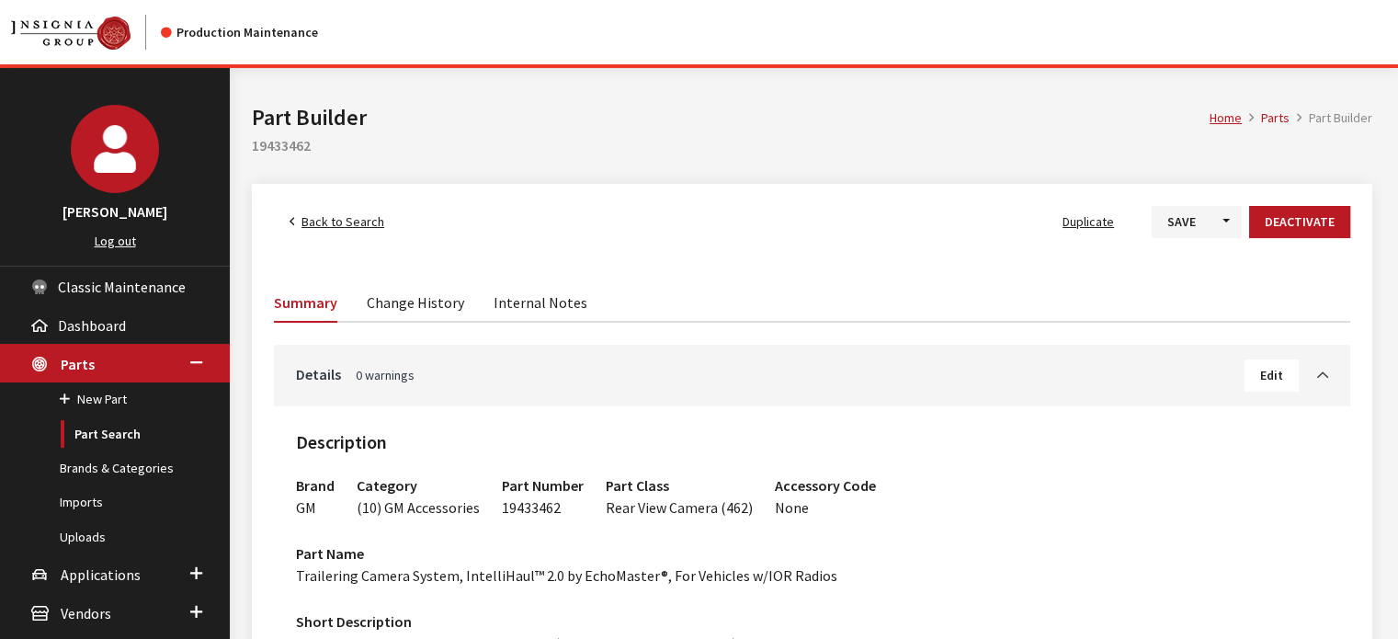
click at [299, 155] on h2 "19433462" at bounding box center [812, 145] width 1120 height 22
click at [299, 154] on h2 "19433462" at bounding box center [812, 145] width 1120 height 22
copy h2 "19433462"
click at [1261, 370] on span "Edit" at bounding box center [1271, 375] width 23 height 17
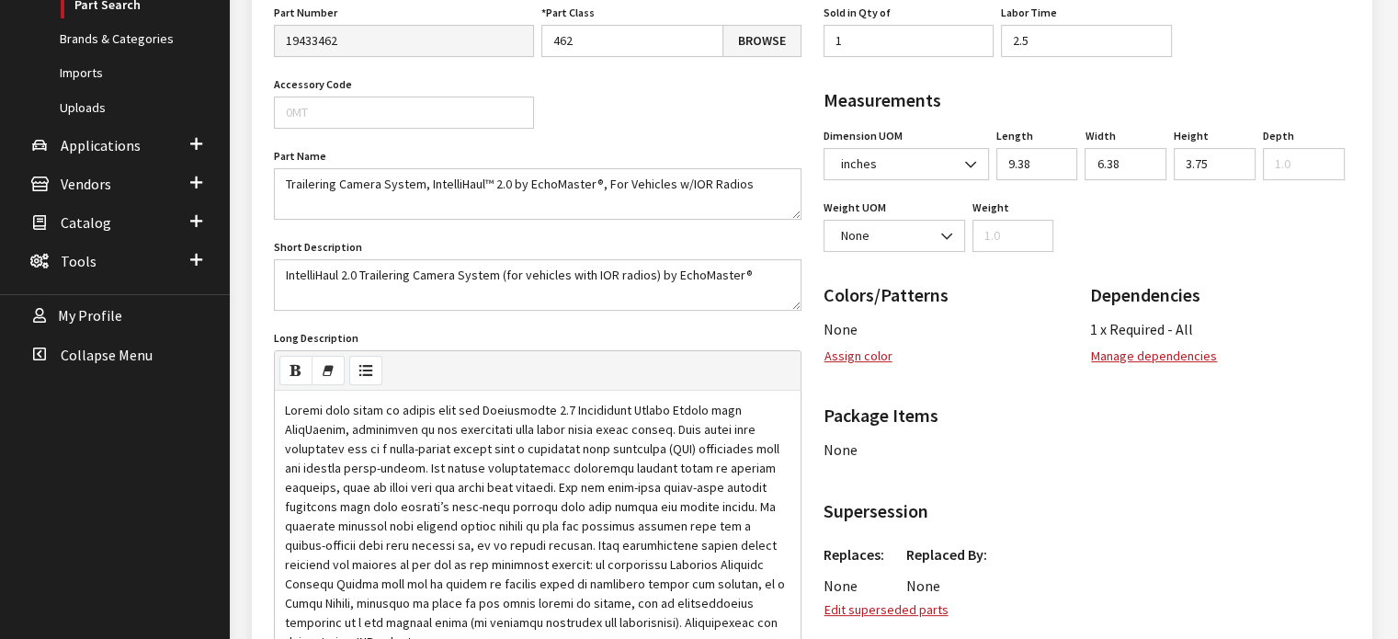
scroll to position [459, 0]
